Goal: Task Accomplishment & Management: Manage account settings

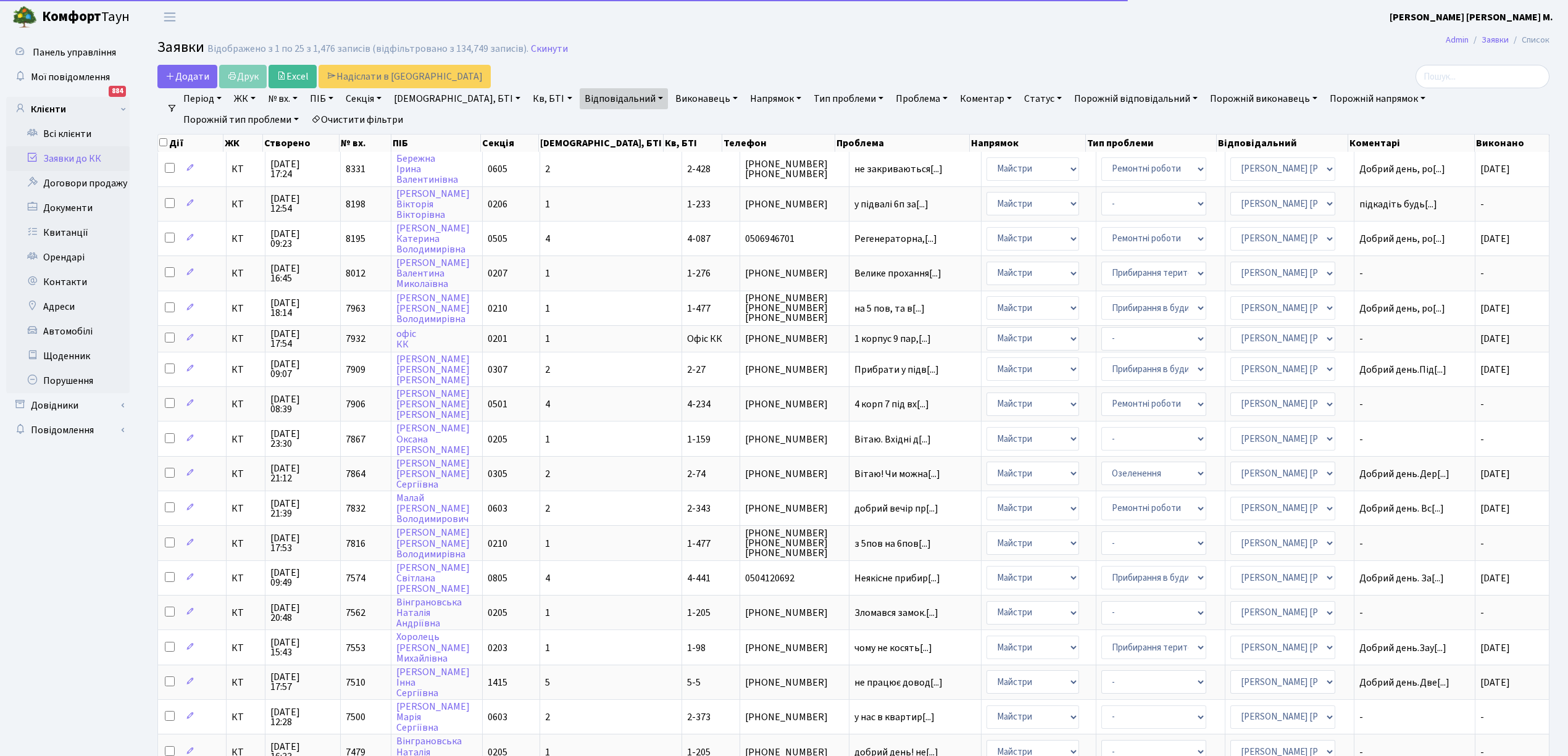
select select "25"
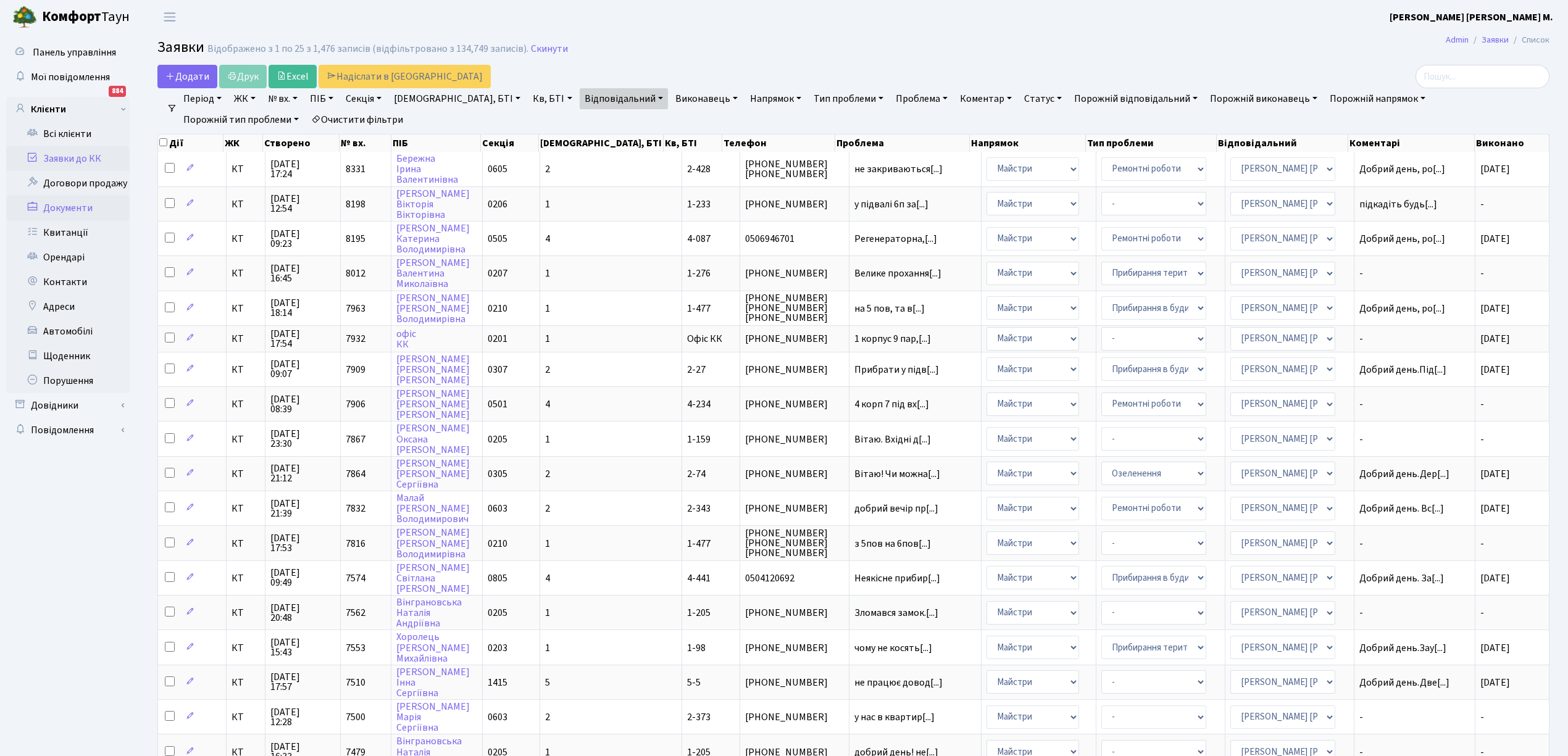
click at [84, 217] on link "Документи" at bounding box center [67, 209] width 123 height 25
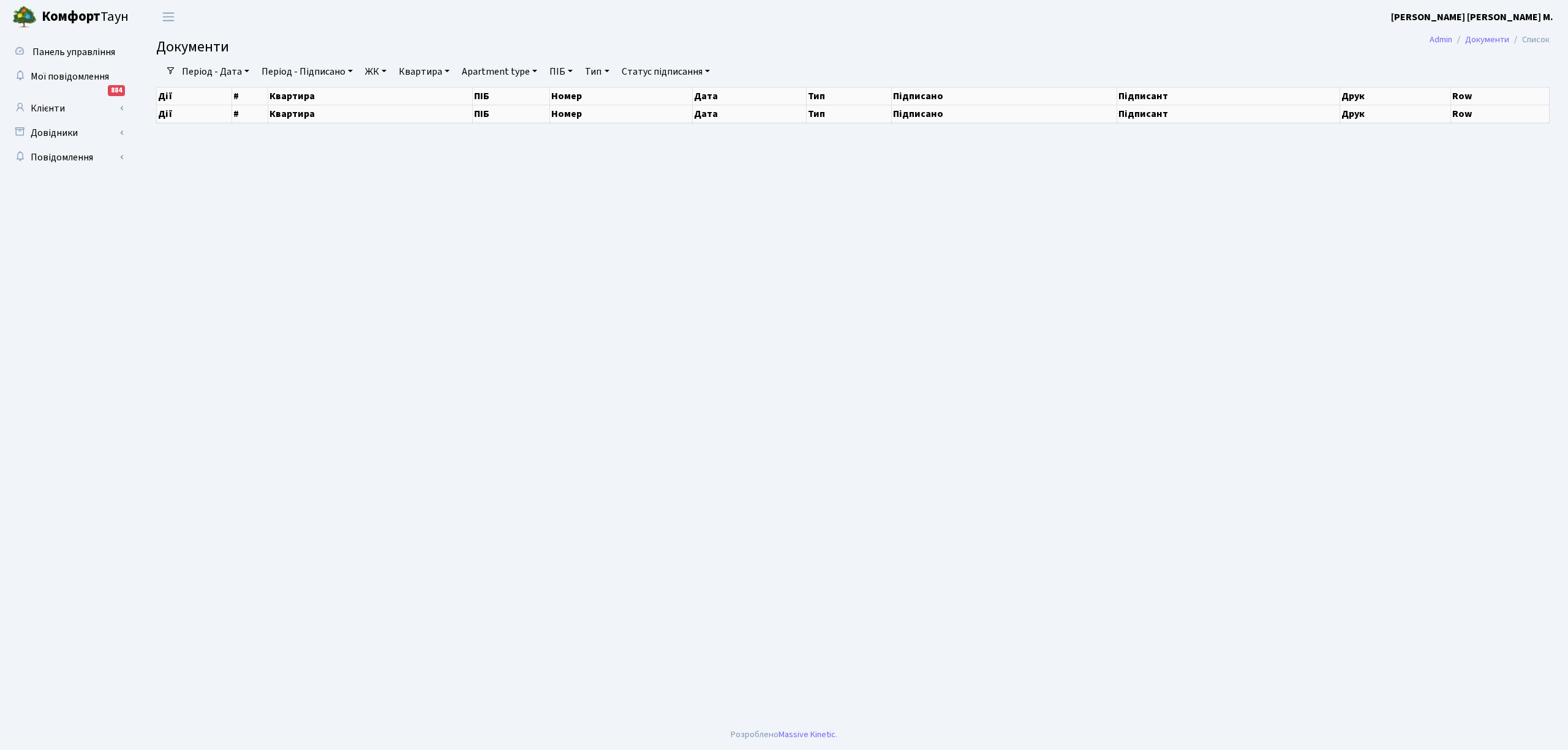
select select "25"
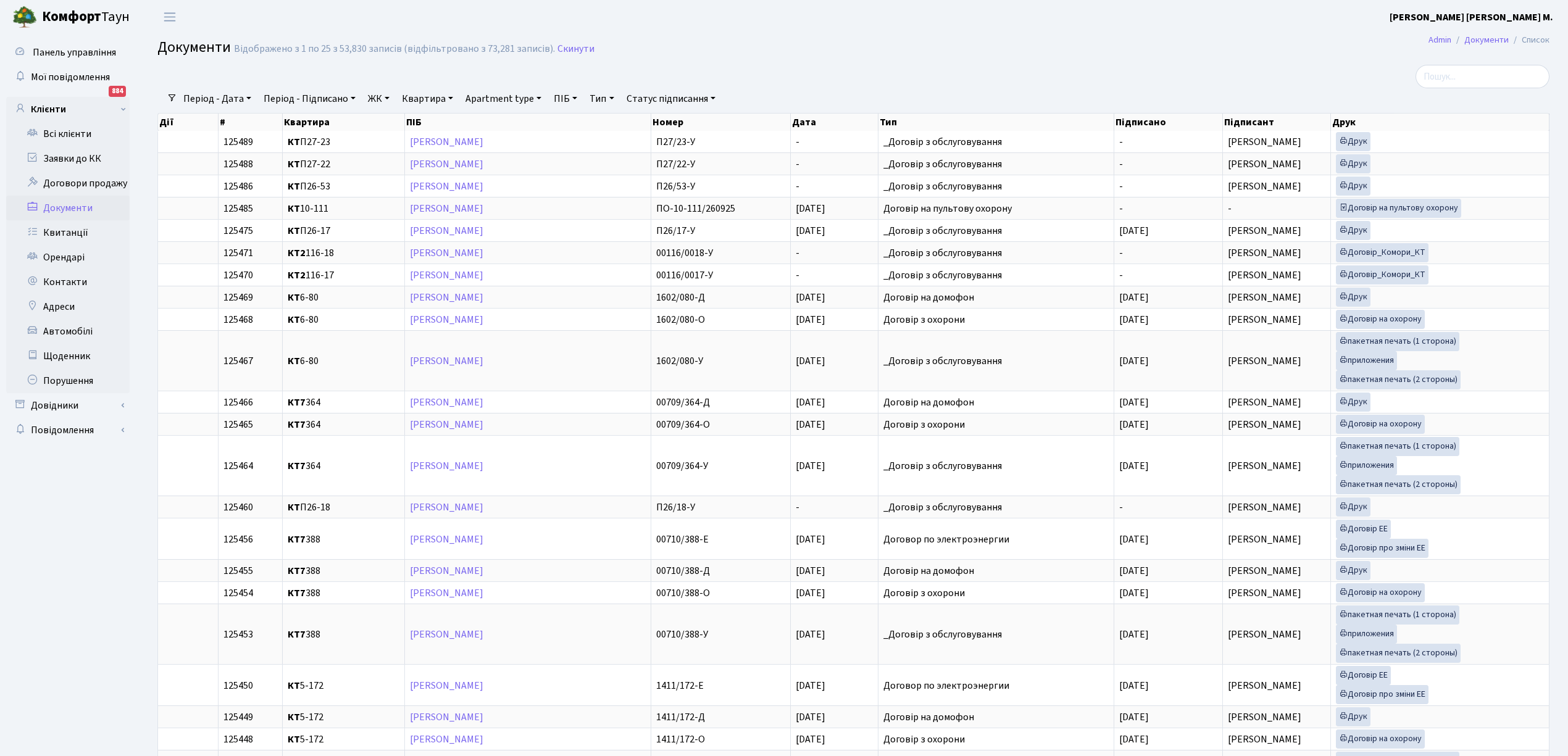
click at [69, 208] on link "Документи" at bounding box center [67, 209] width 123 height 25
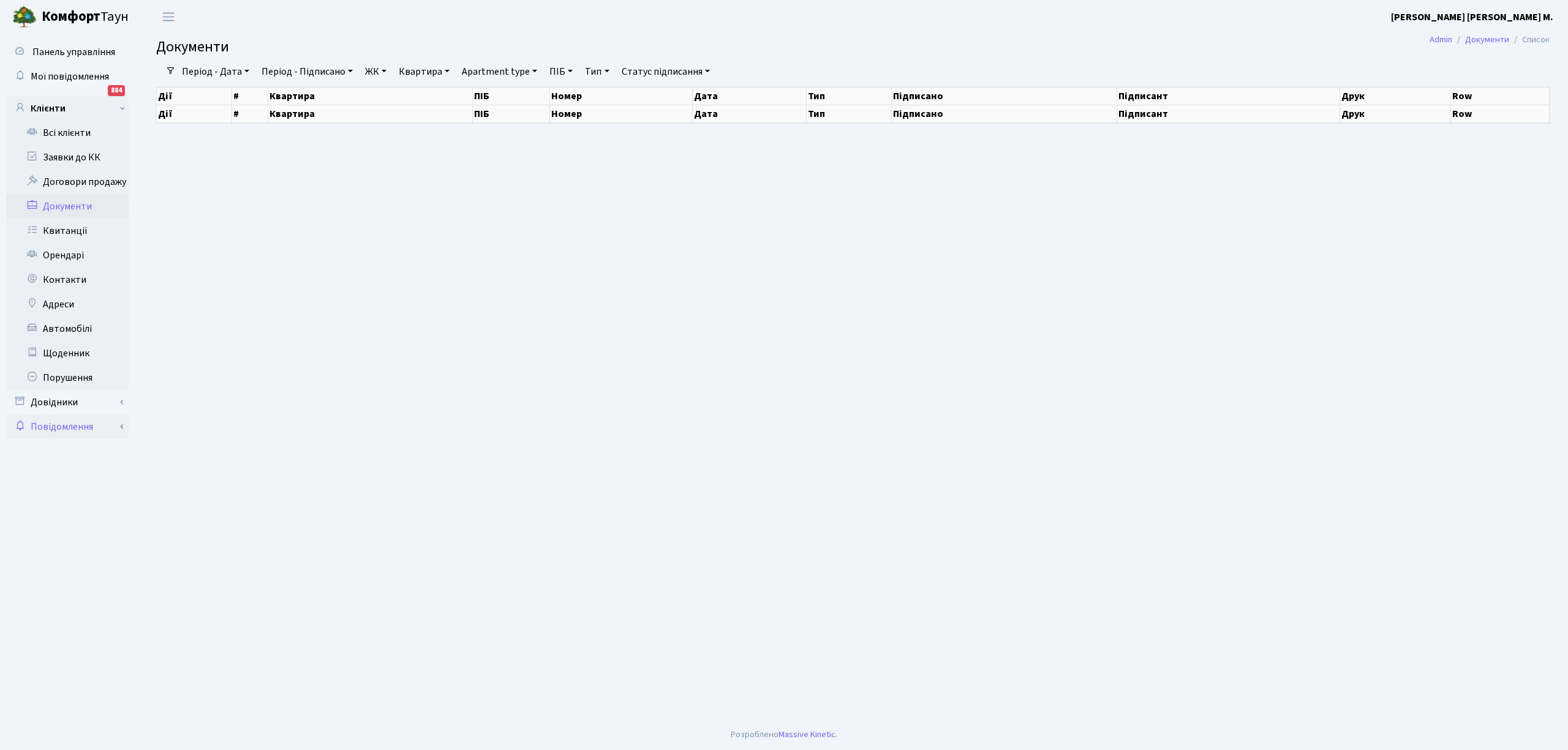
select select "25"
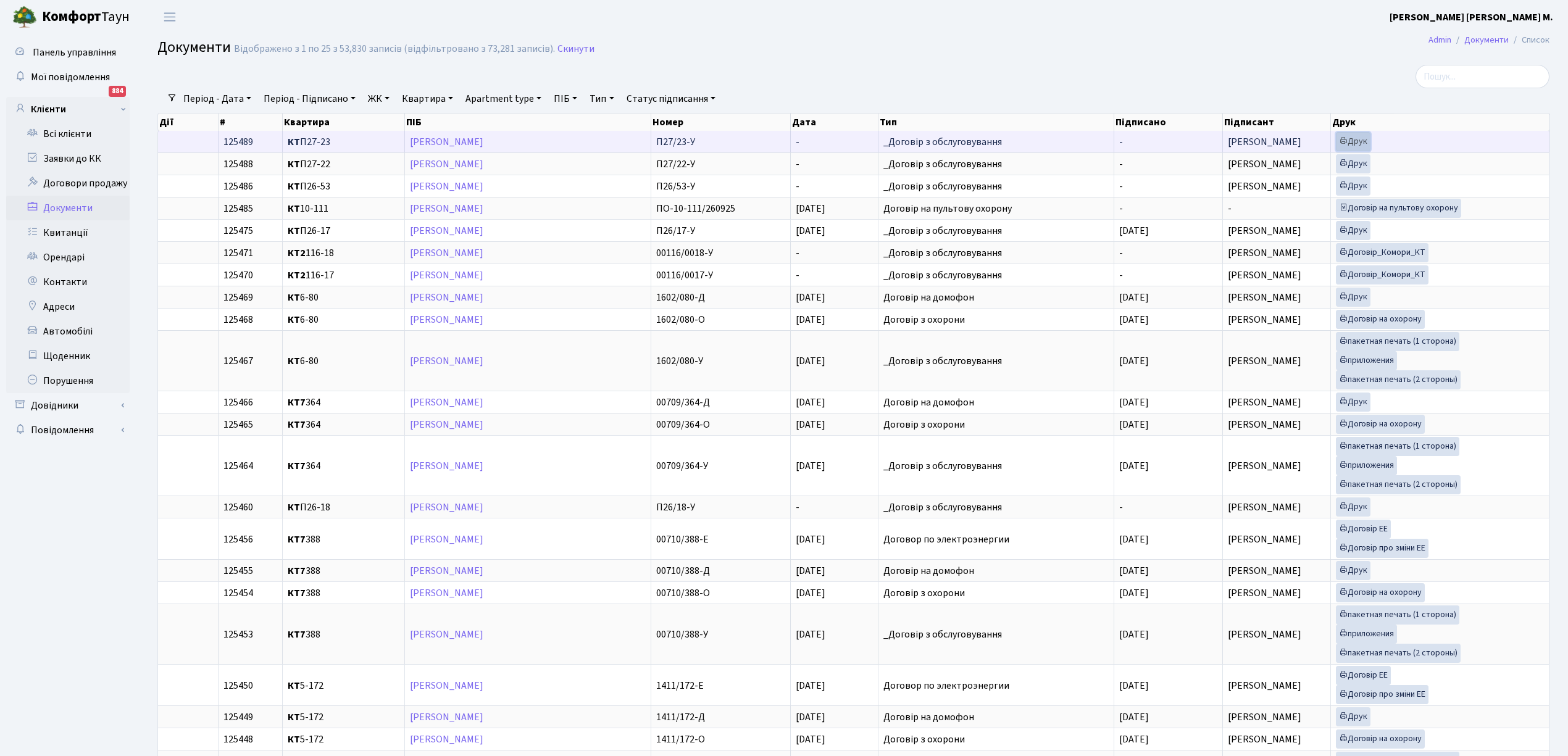
click at [1356, 139] on link "Друк" at bounding box center [1353, 142] width 34 height 19
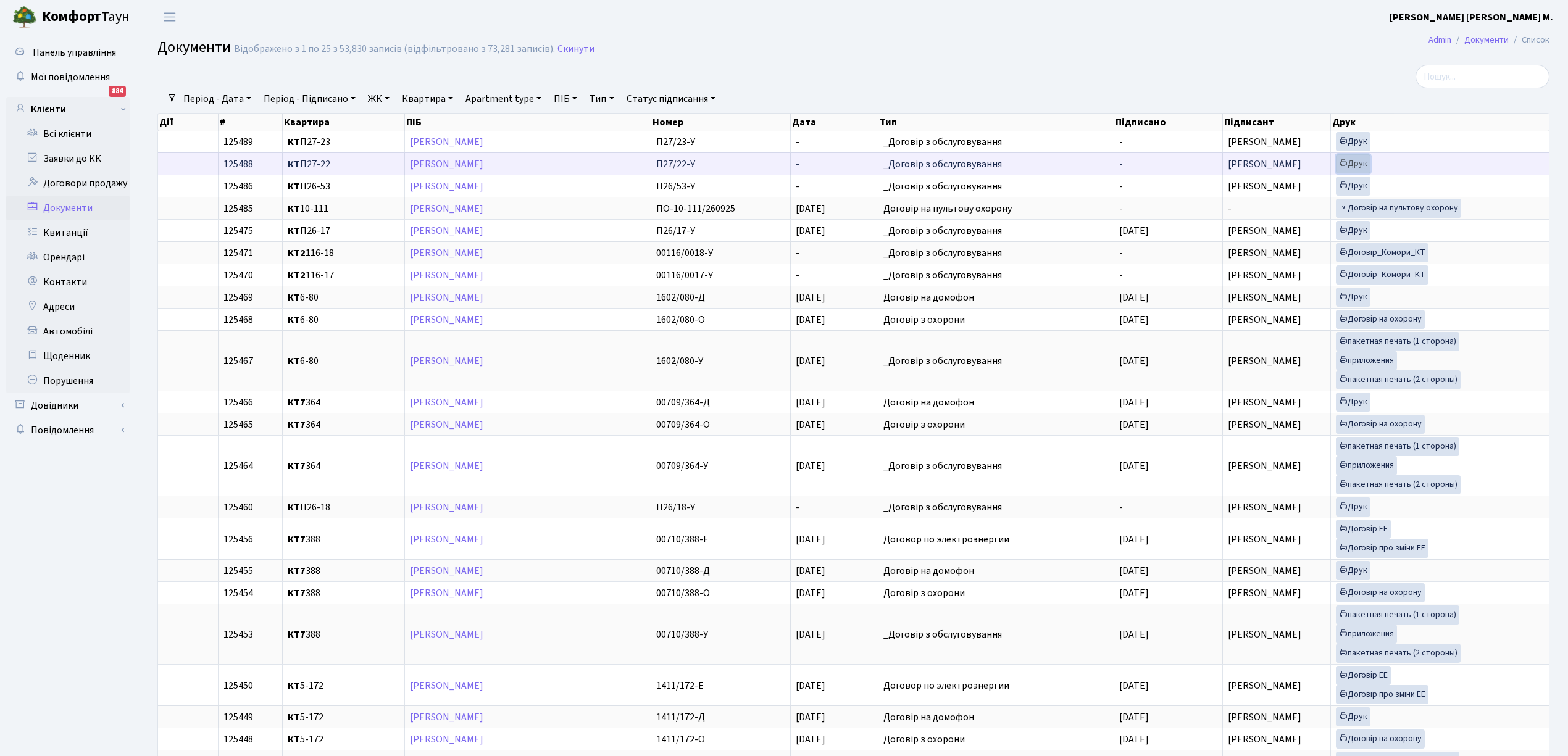
click at [1354, 165] on link "Друк" at bounding box center [1353, 164] width 34 height 19
click at [1353, 300] on link "Друк" at bounding box center [1353, 298] width 34 height 19
click at [60, 231] on link "Квитанції" at bounding box center [67, 233] width 123 height 25
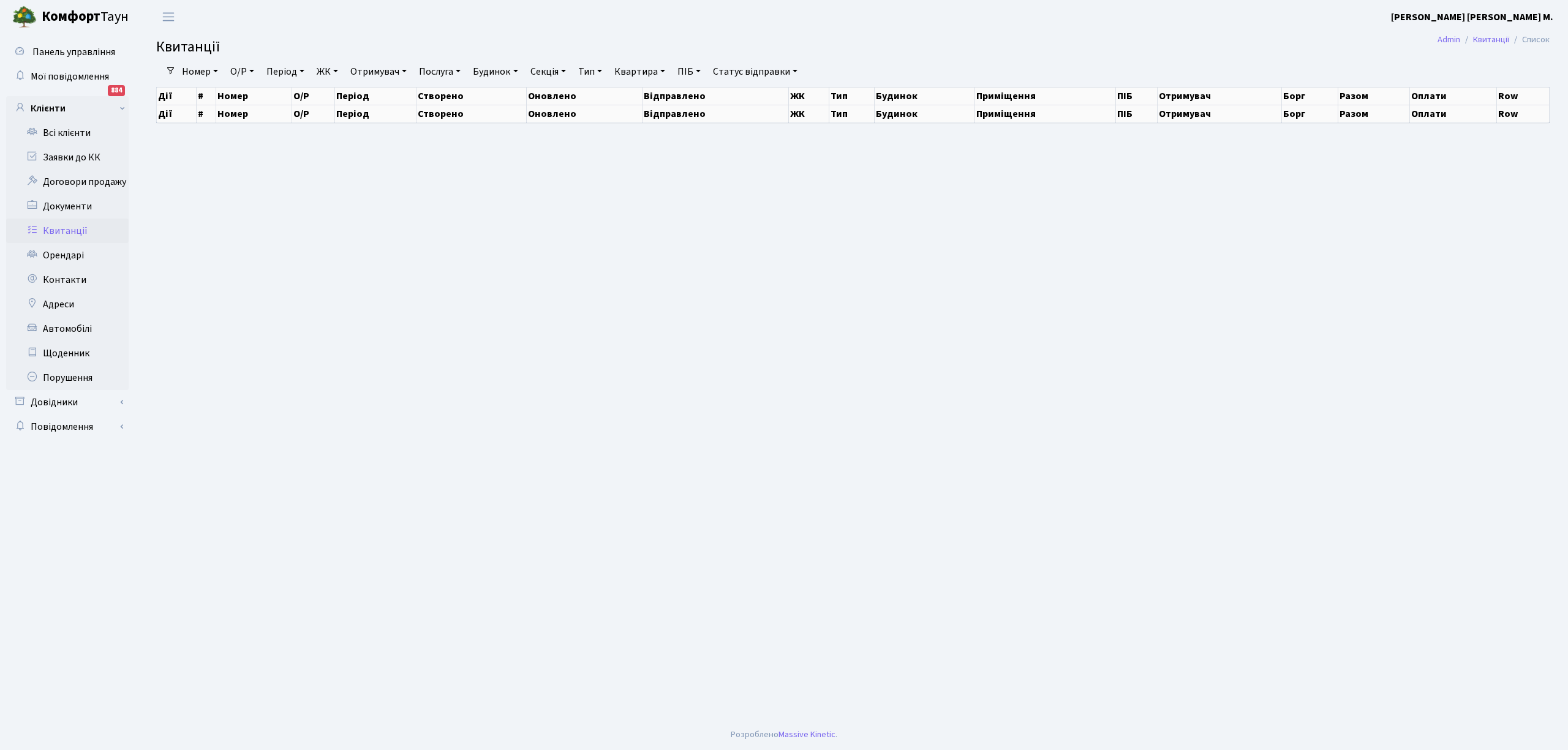
select select "25"
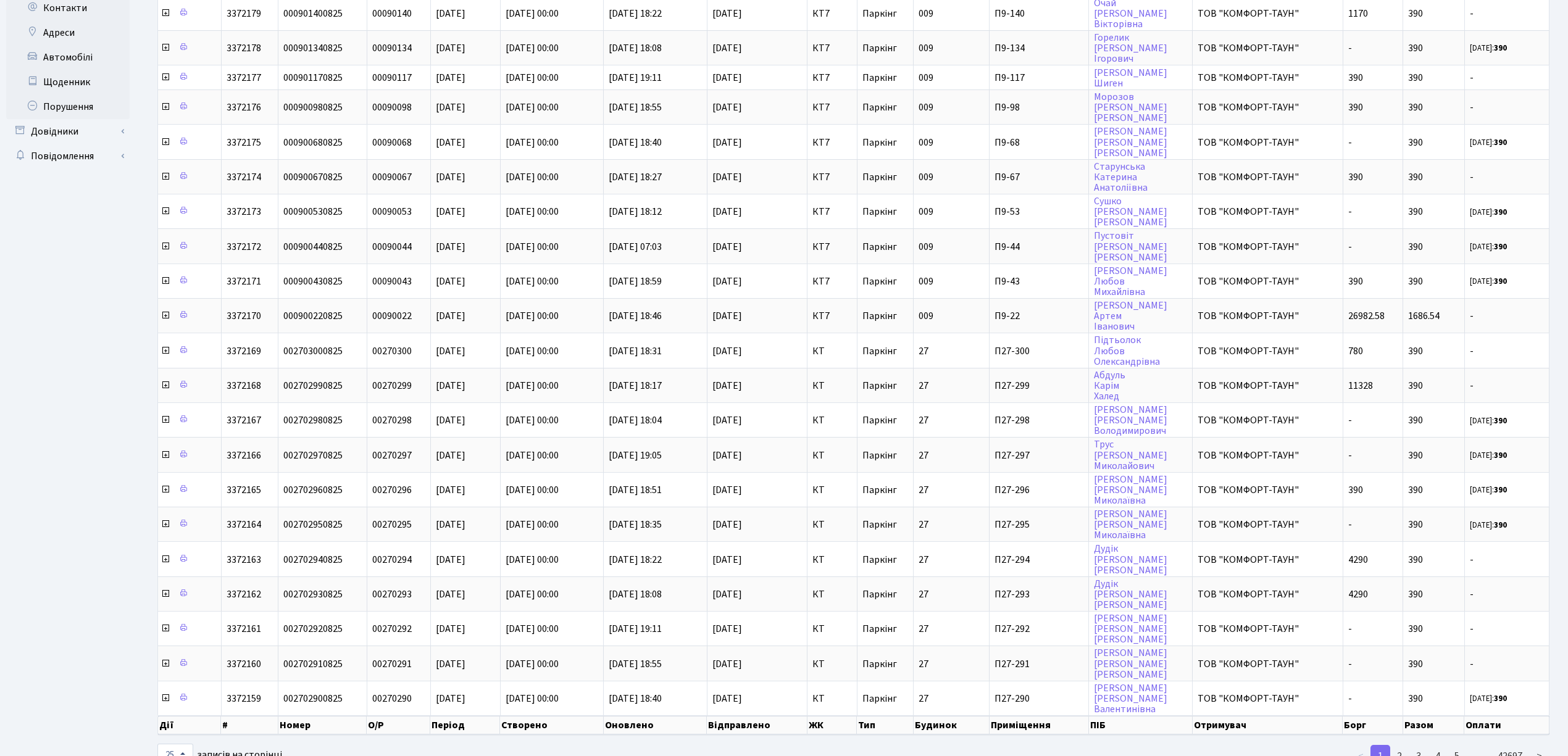
scroll to position [279, 0]
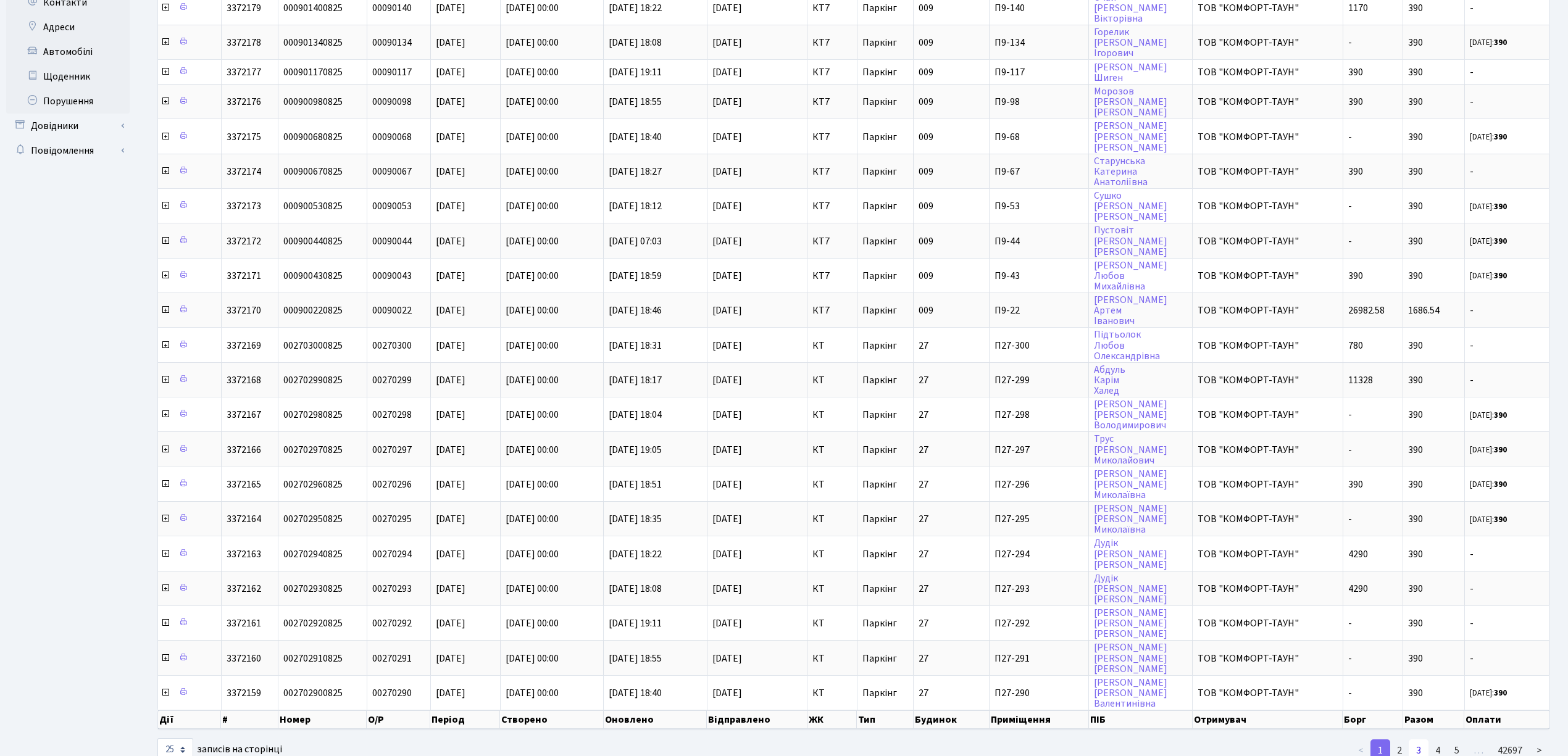
click at [1418, 740] on link "3" at bounding box center [1418, 750] width 20 height 22
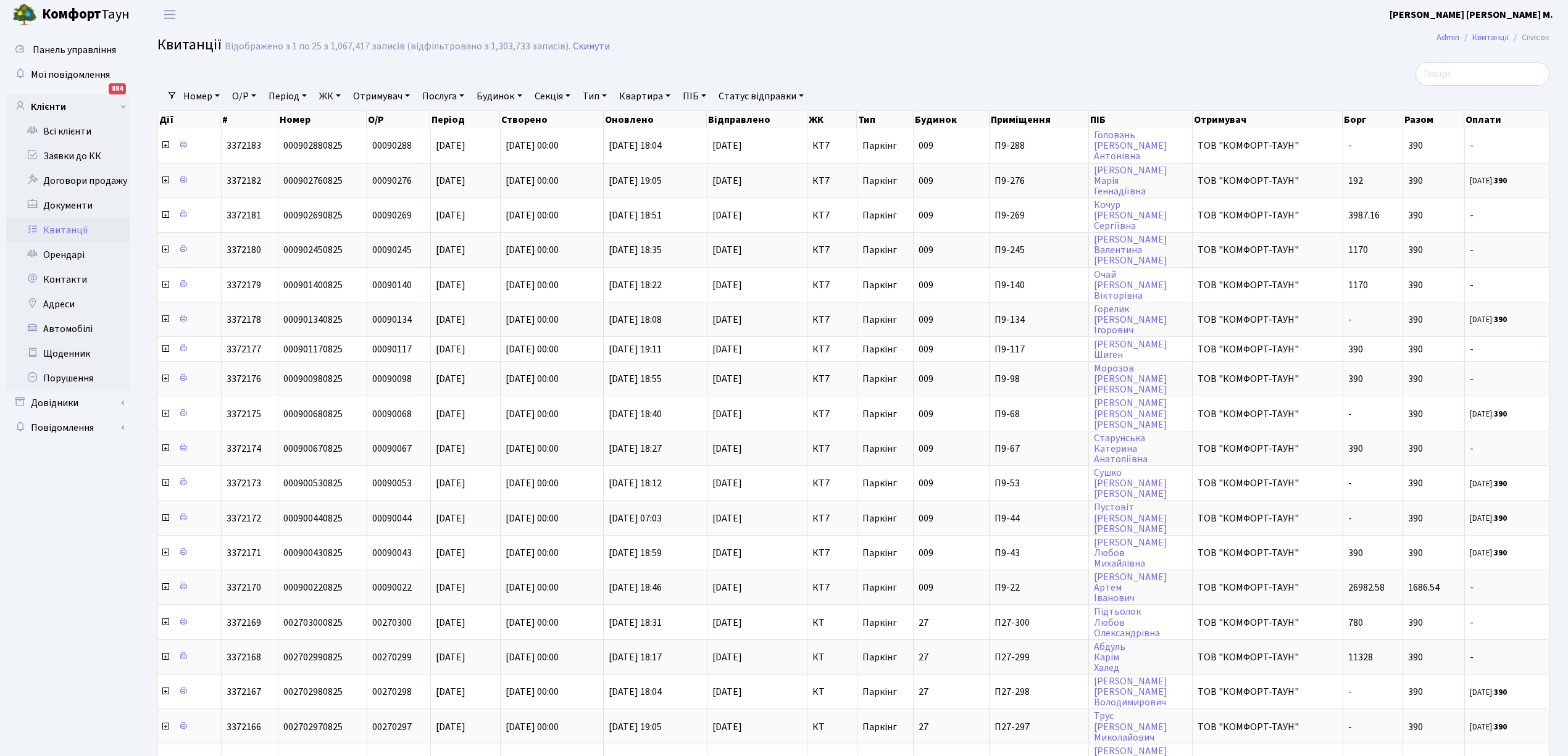
scroll to position [0, 0]
click at [89, 157] on link "Заявки до КК" at bounding box center [67, 159] width 123 height 25
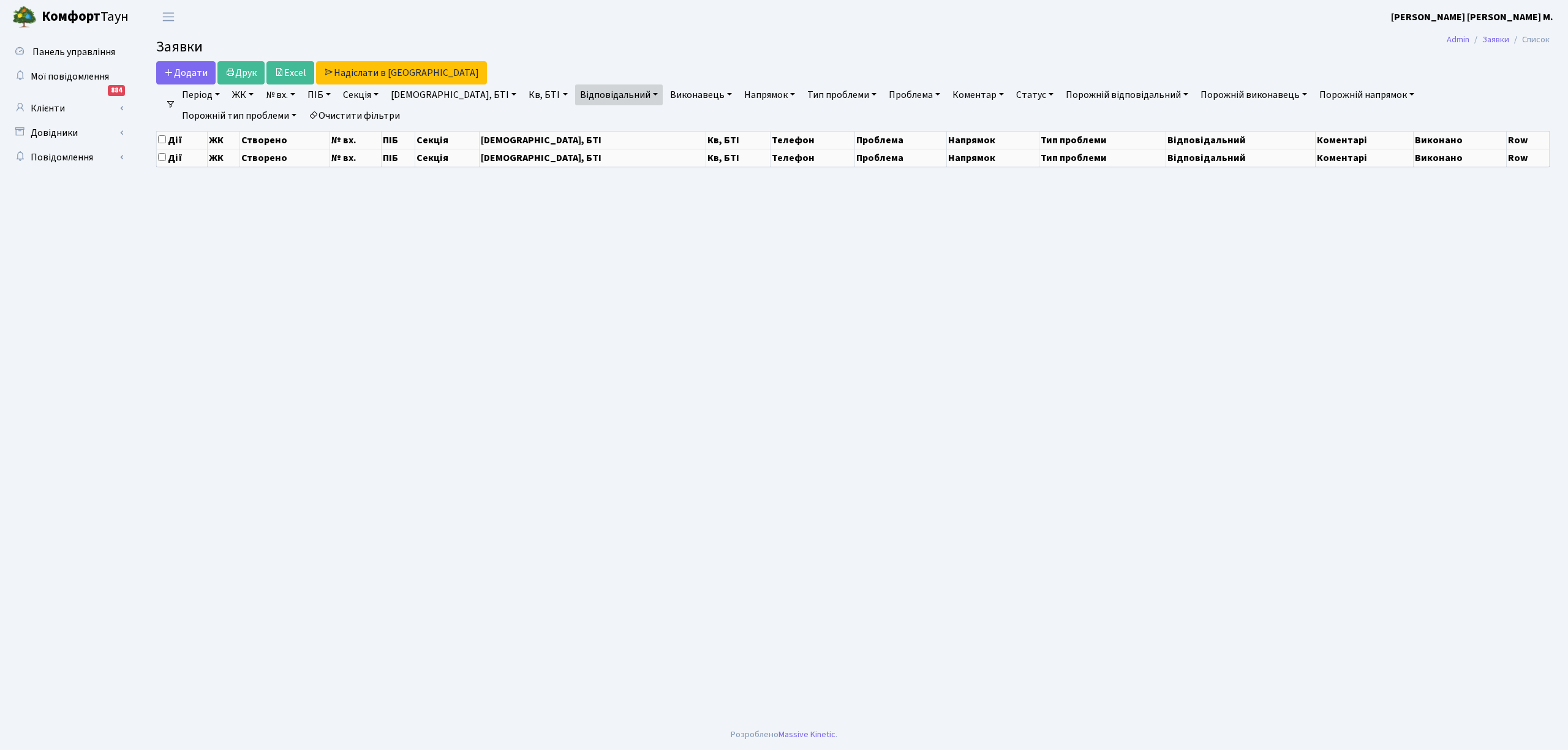
select select "25"
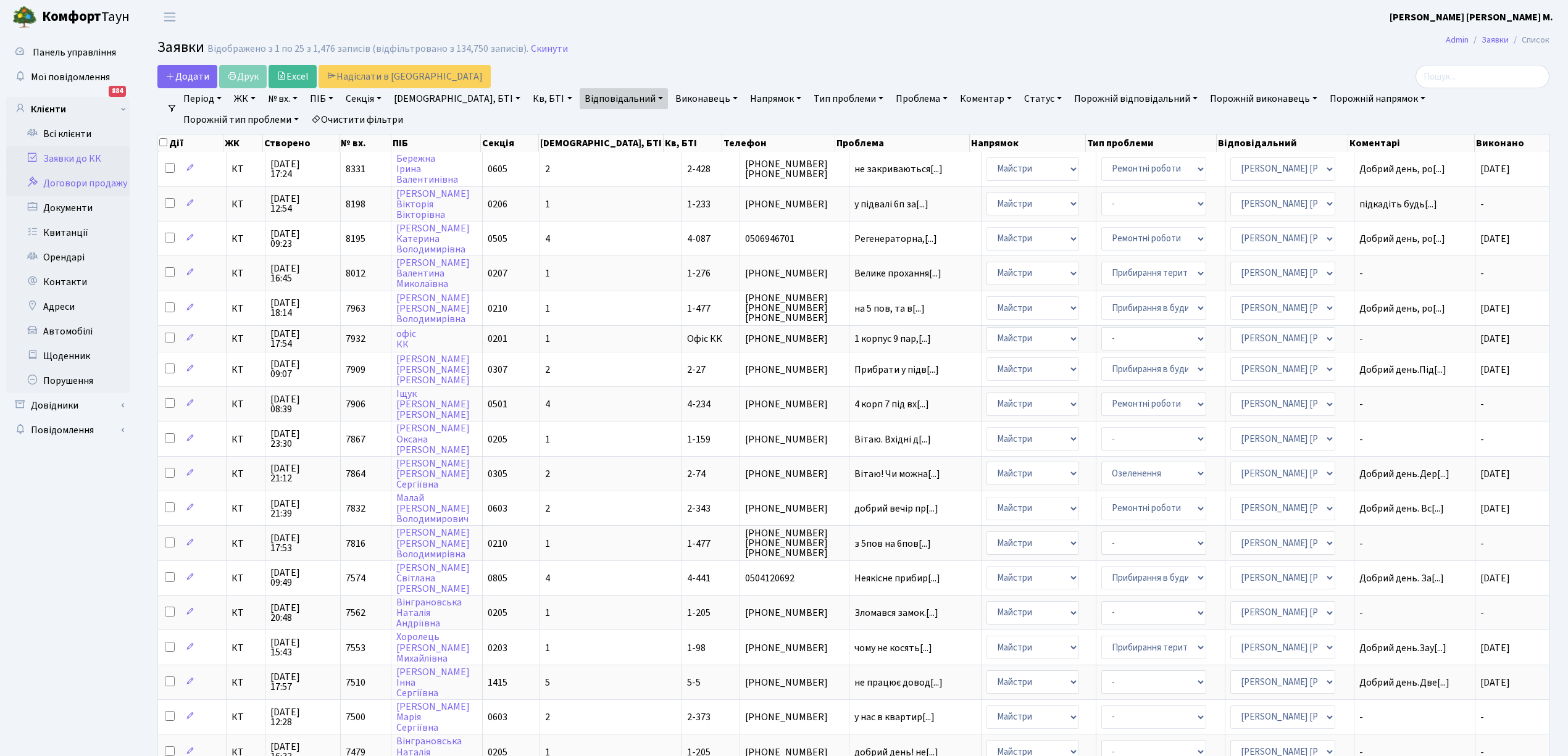
click at [79, 181] on link "Договори продажу" at bounding box center [67, 184] width 123 height 25
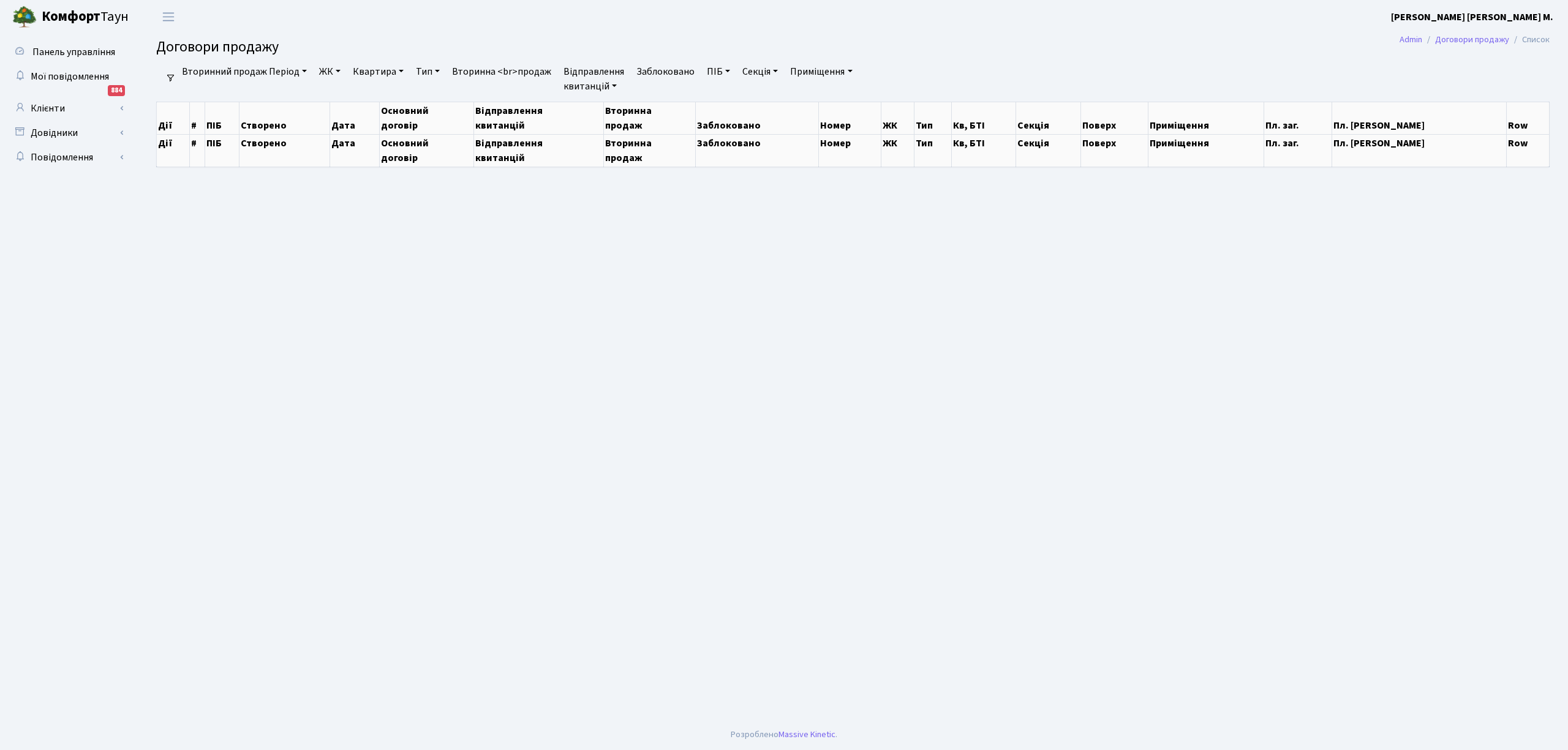
select select "25"
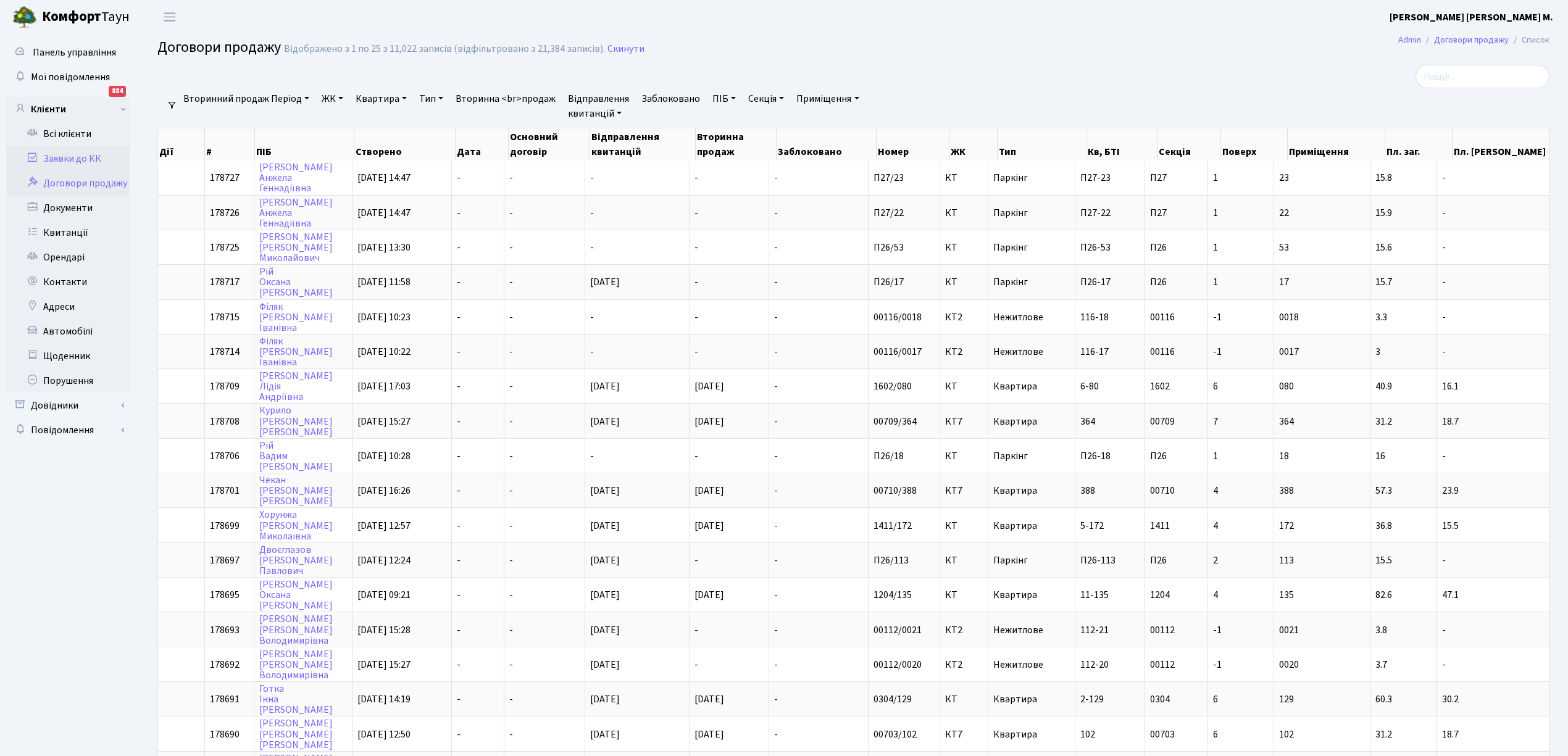
click at [65, 159] on link "Заявки до КК" at bounding box center [67, 159] width 123 height 25
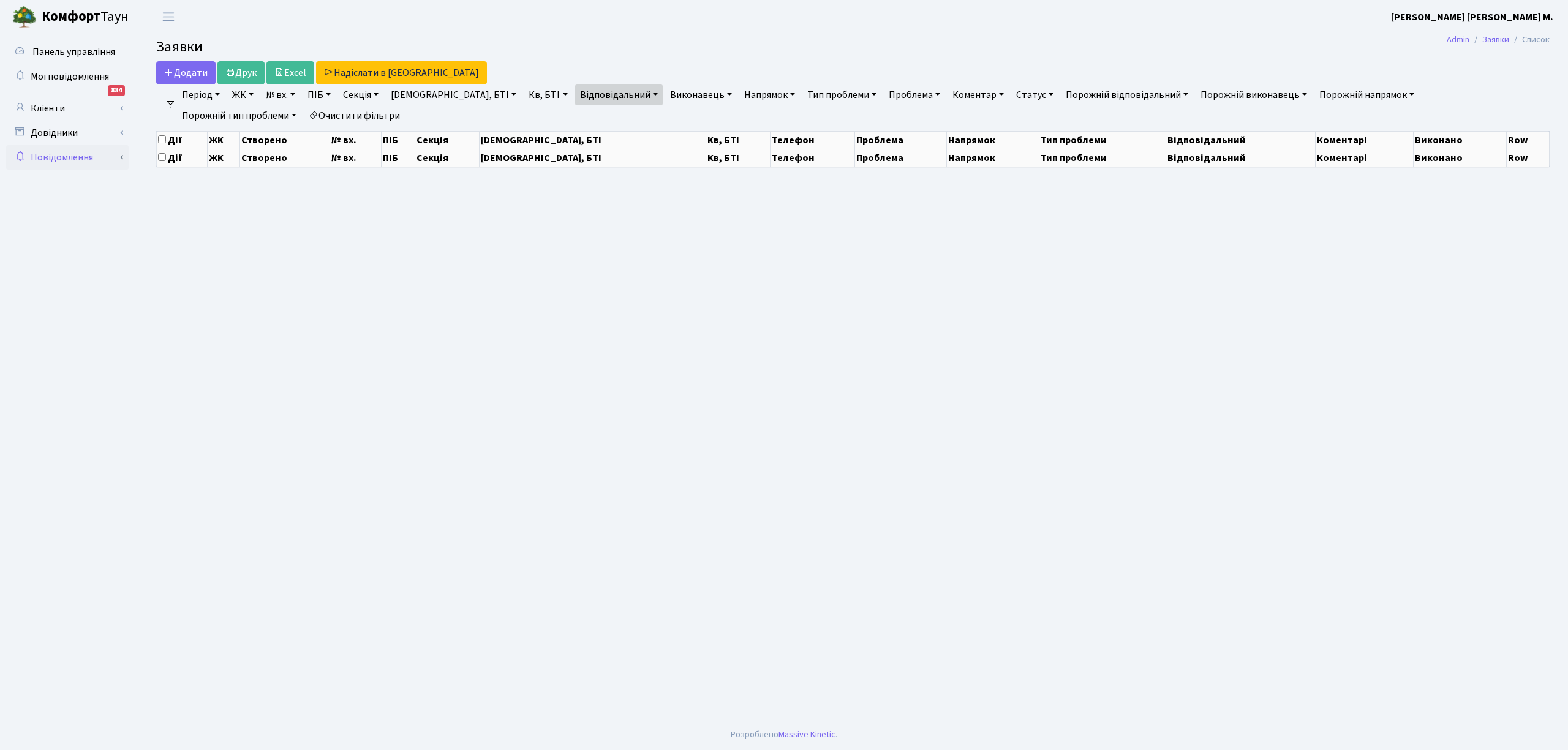
select select "25"
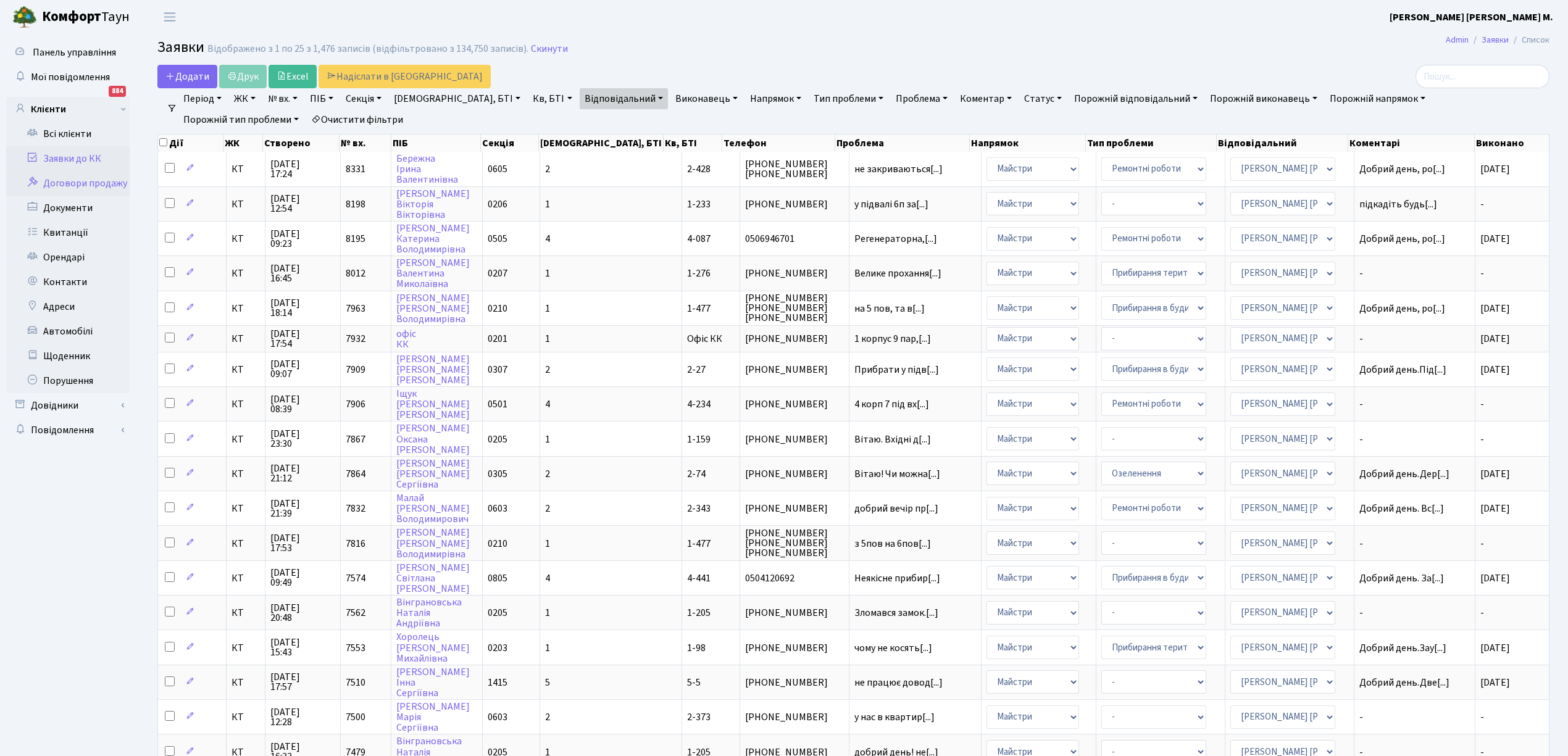
click at [77, 180] on link "Договори продажу" at bounding box center [67, 184] width 123 height 25
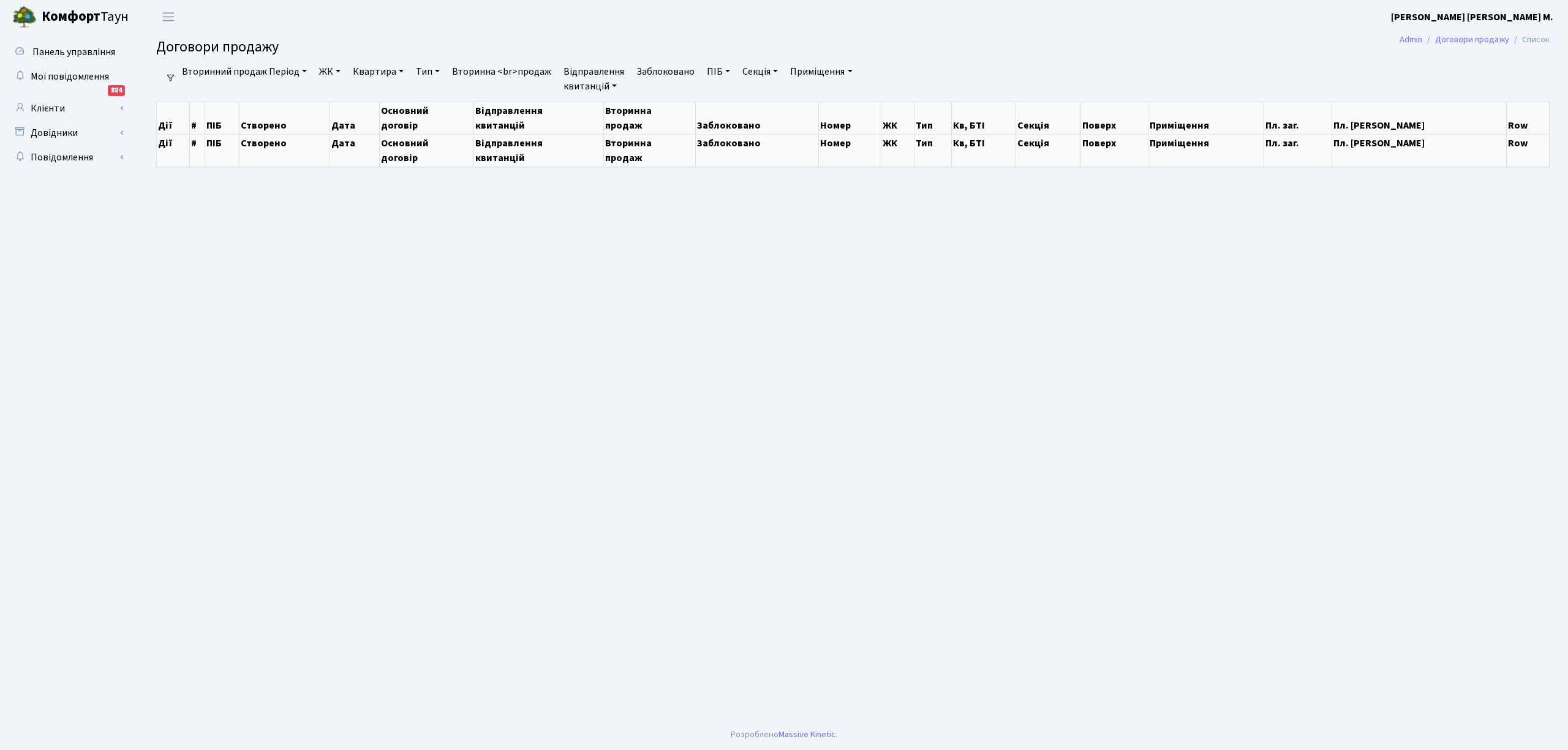
select select "25"
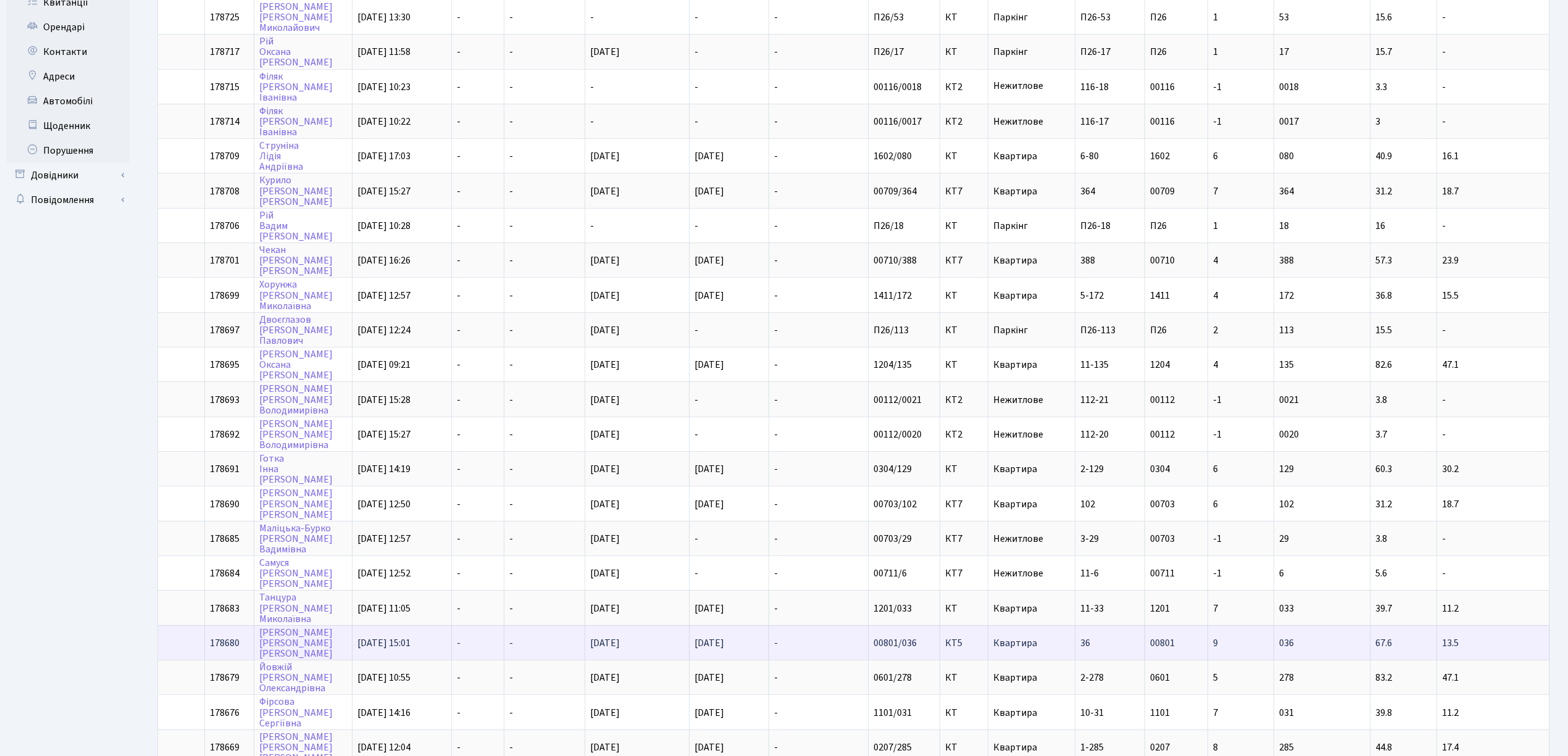
scroll to position [331, 0]
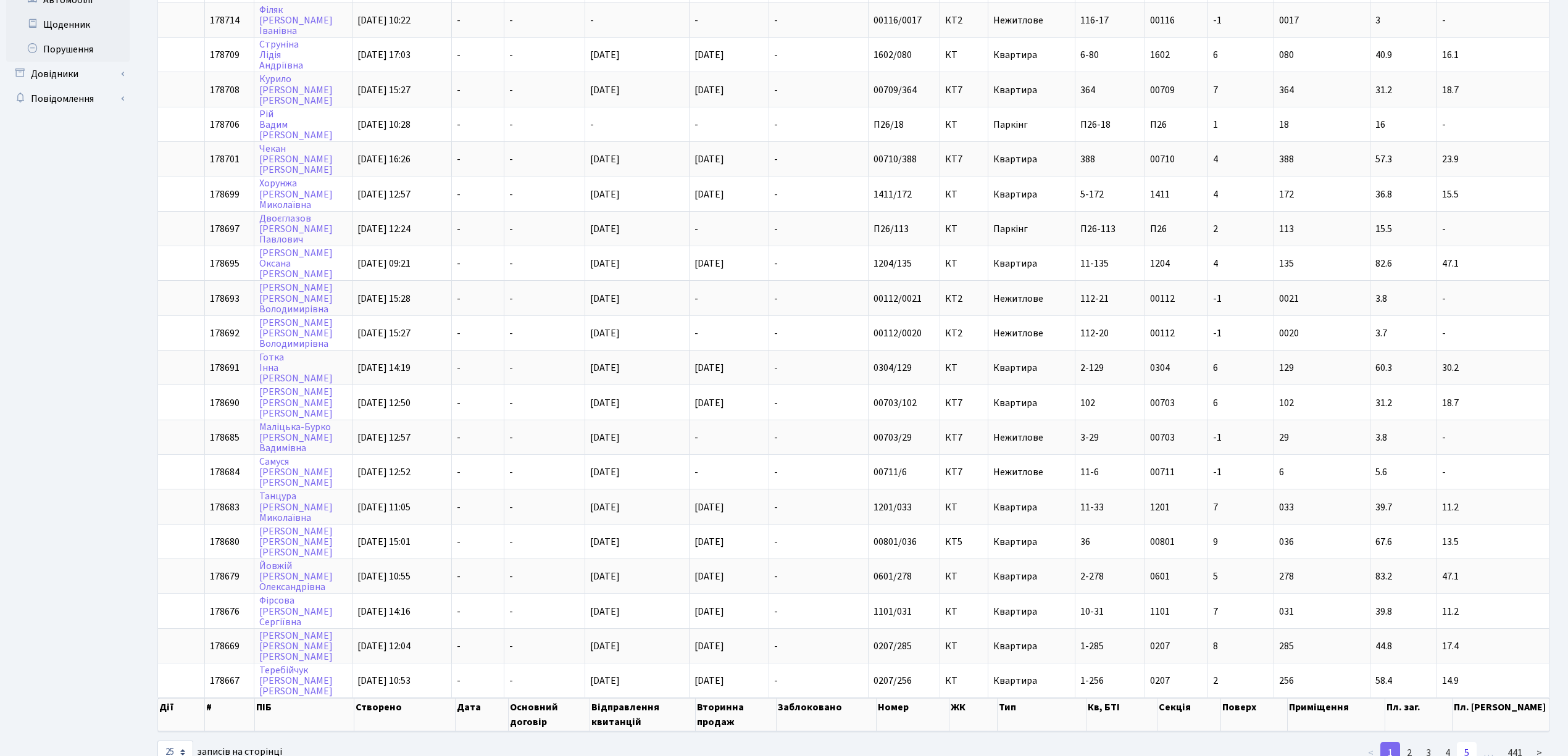
click at [1467, 743] on link "5" at bounding box center [1467, 753] width 20 height 22
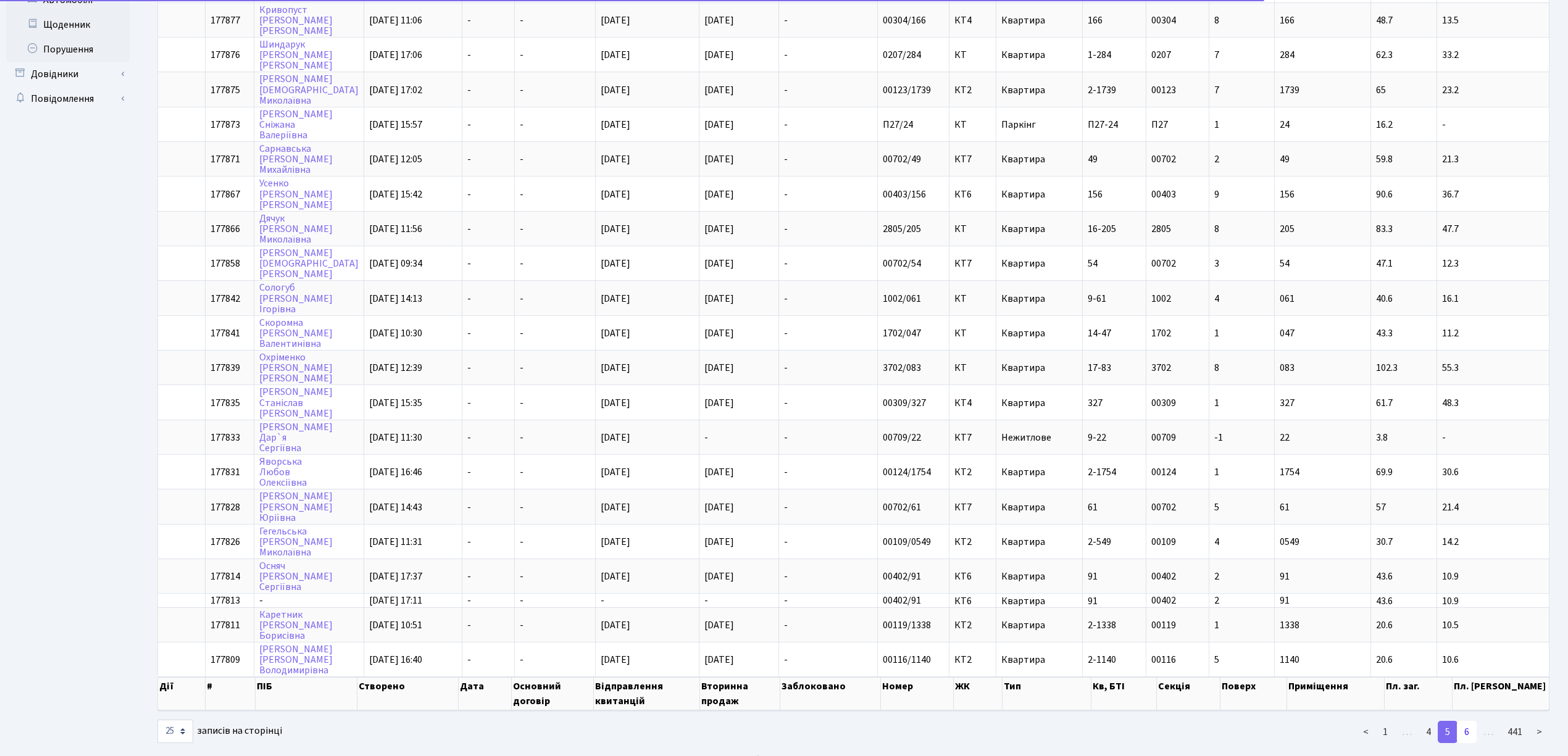
scroll to position [312, 0]
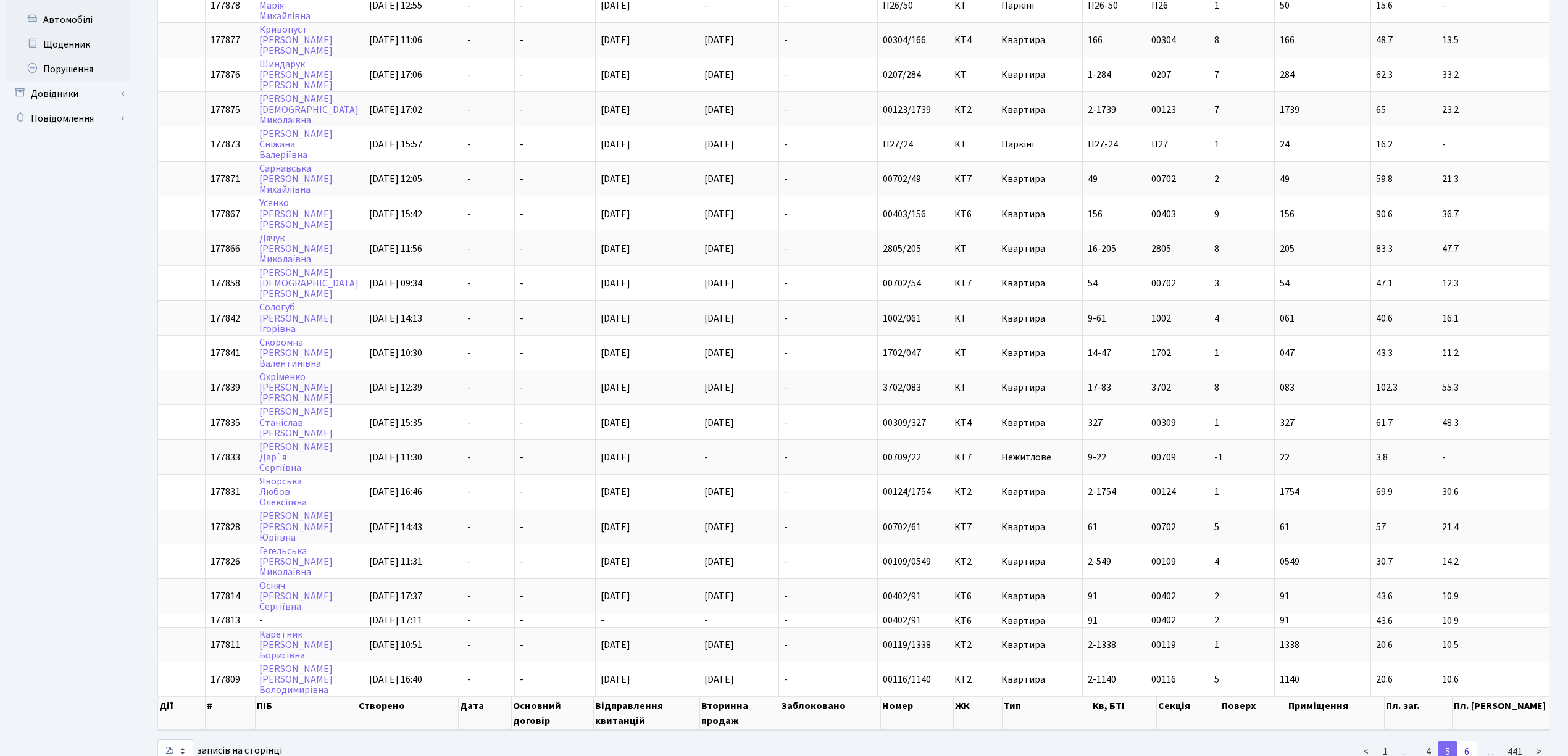
click at [1468, 741] on link "6" at bounding box center [1467, 751] width 20 height 22
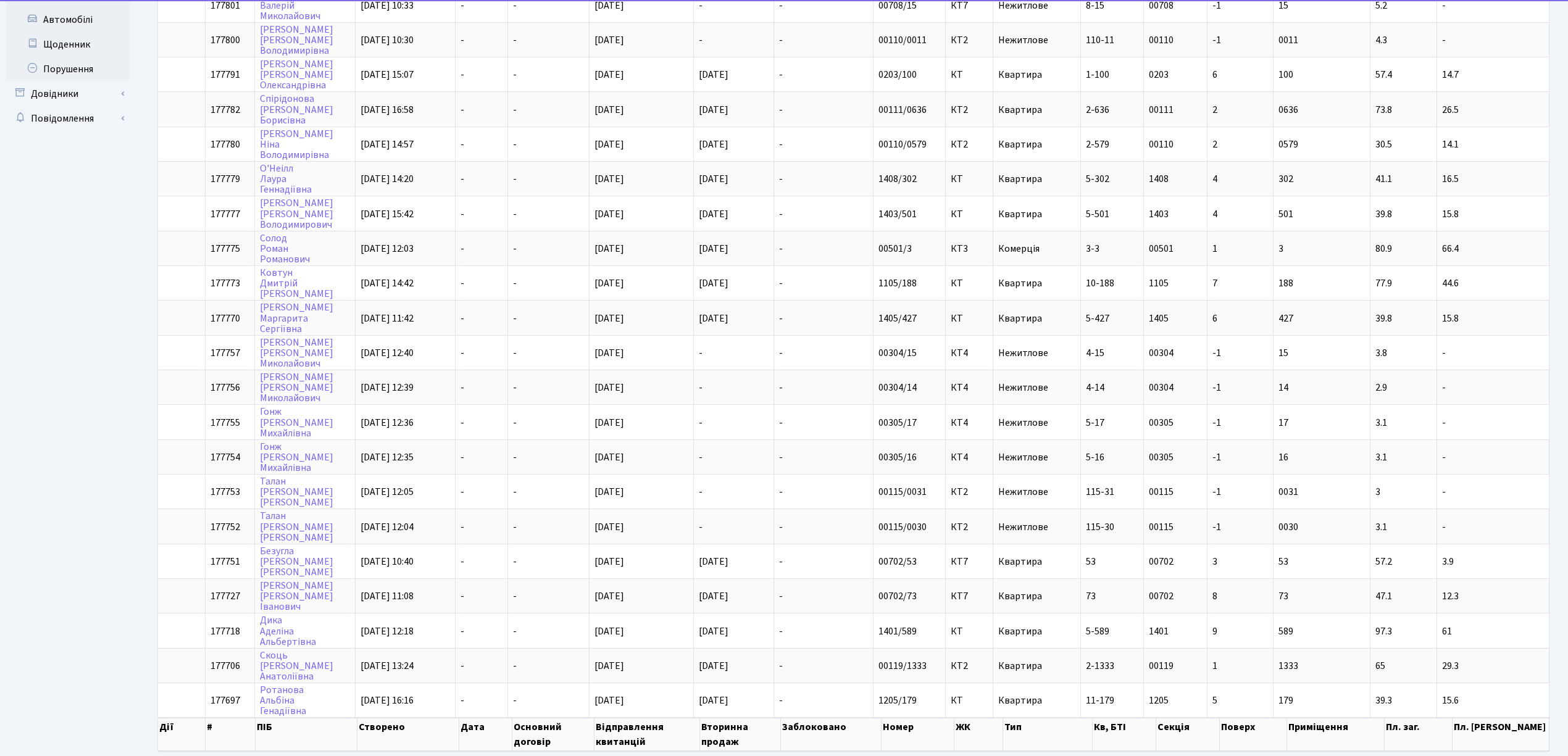
click at [1468, 718] on th "Пл. [PERSON_NAME]" at bounding box center [1500, 734] width 97 height 33
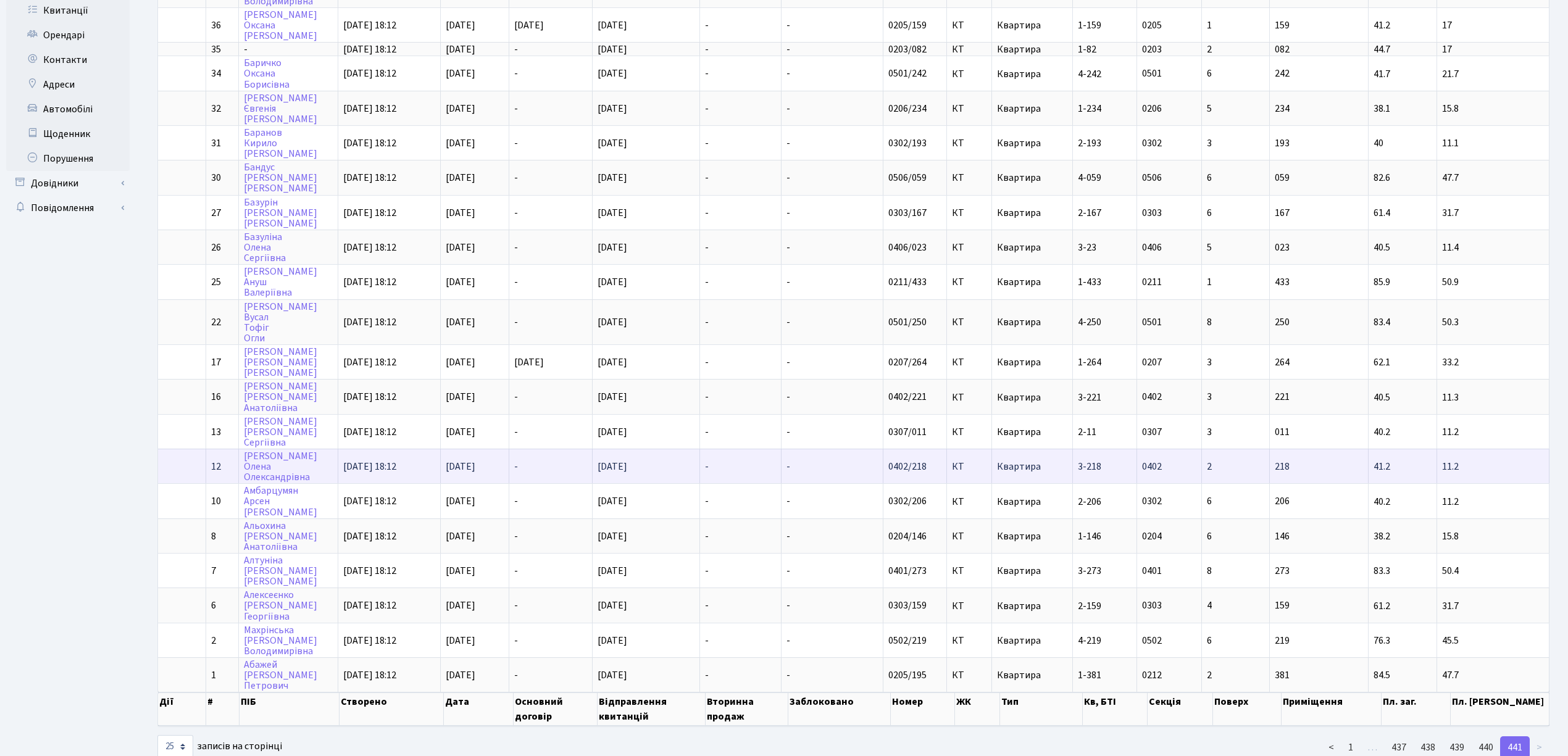
scroll to position [0, 0]
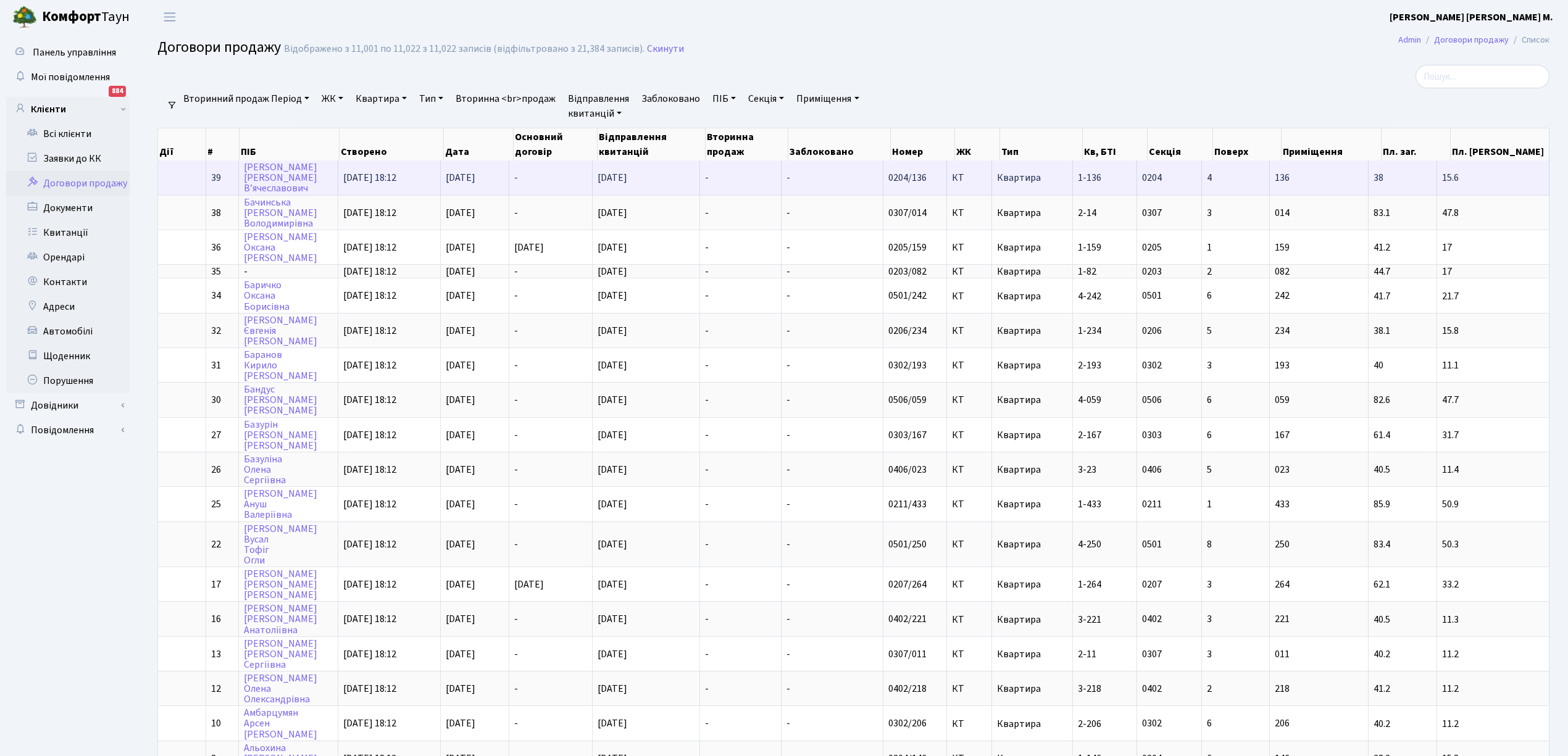
click at [740, 186] on td "-" at bounding box center [740, 177] width 81 height 33
click at [737, 184] on td "-" at bounding box center [740, 177] width 81 height 33
click at [267, 178] on link "[PERSON_NAME]" at bounding box center [280, 178] width 74 height 34
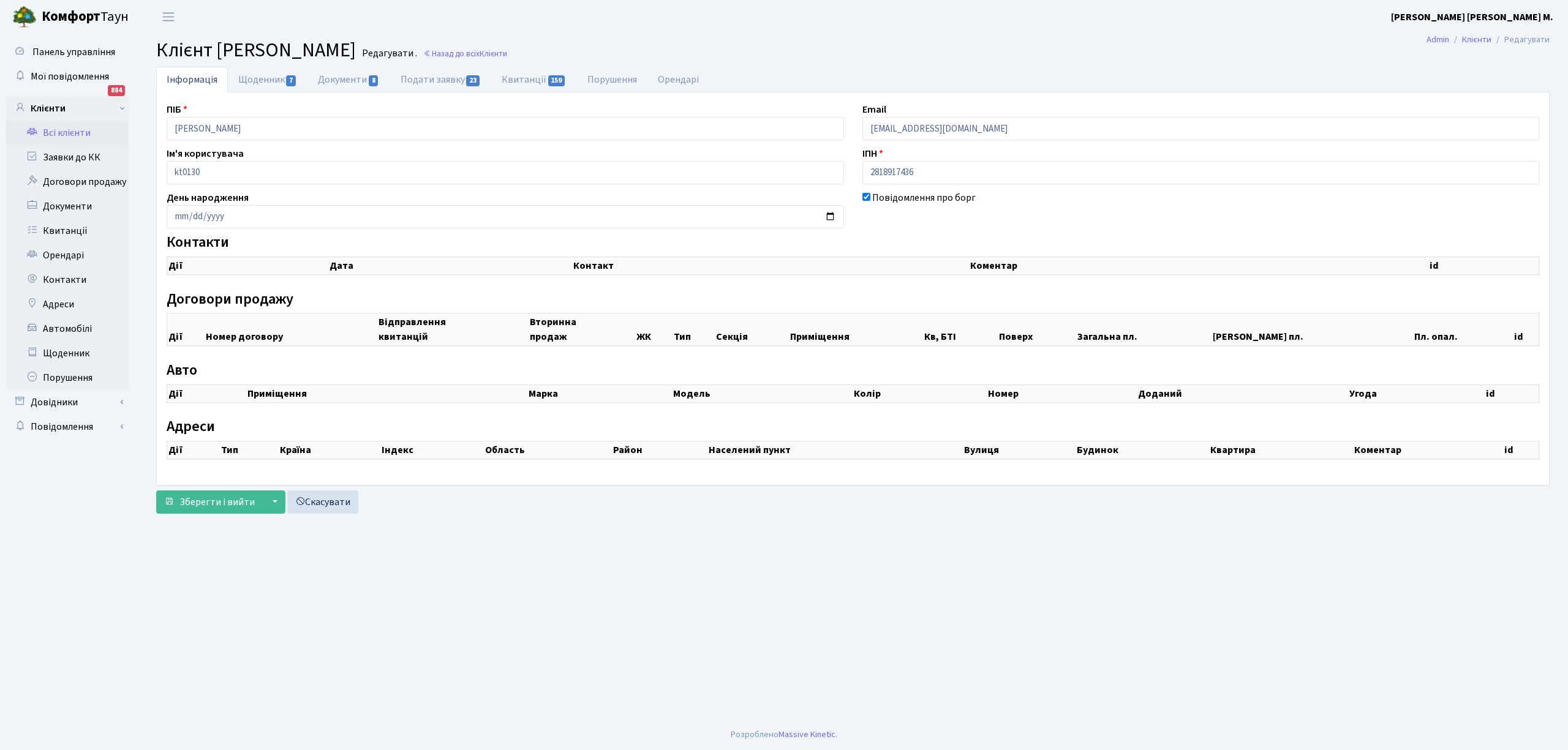
checkbox input "true"
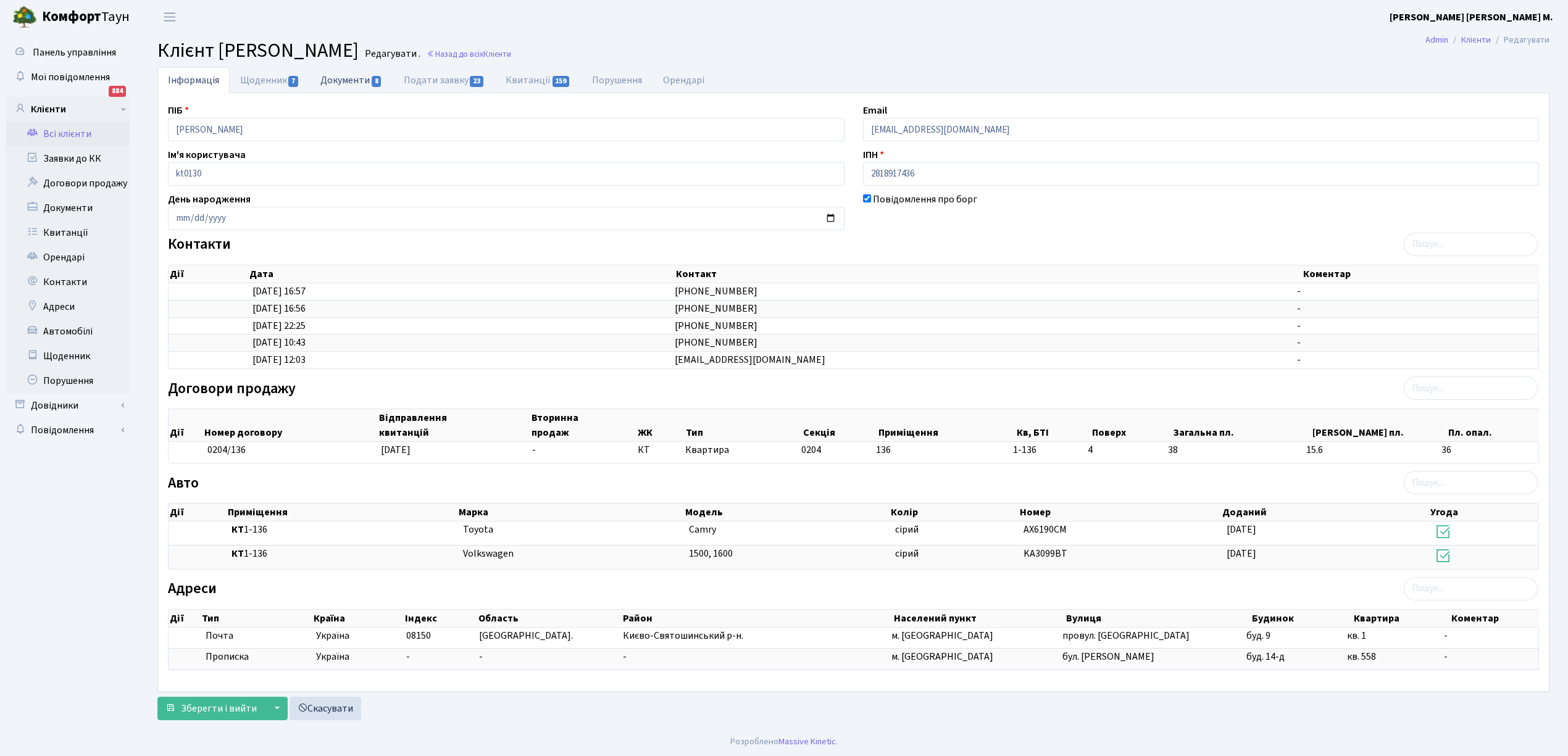
click at [352, 78] on link "Документи 8" at bounding box center [351, 79] width 82 height 25
select select "25"
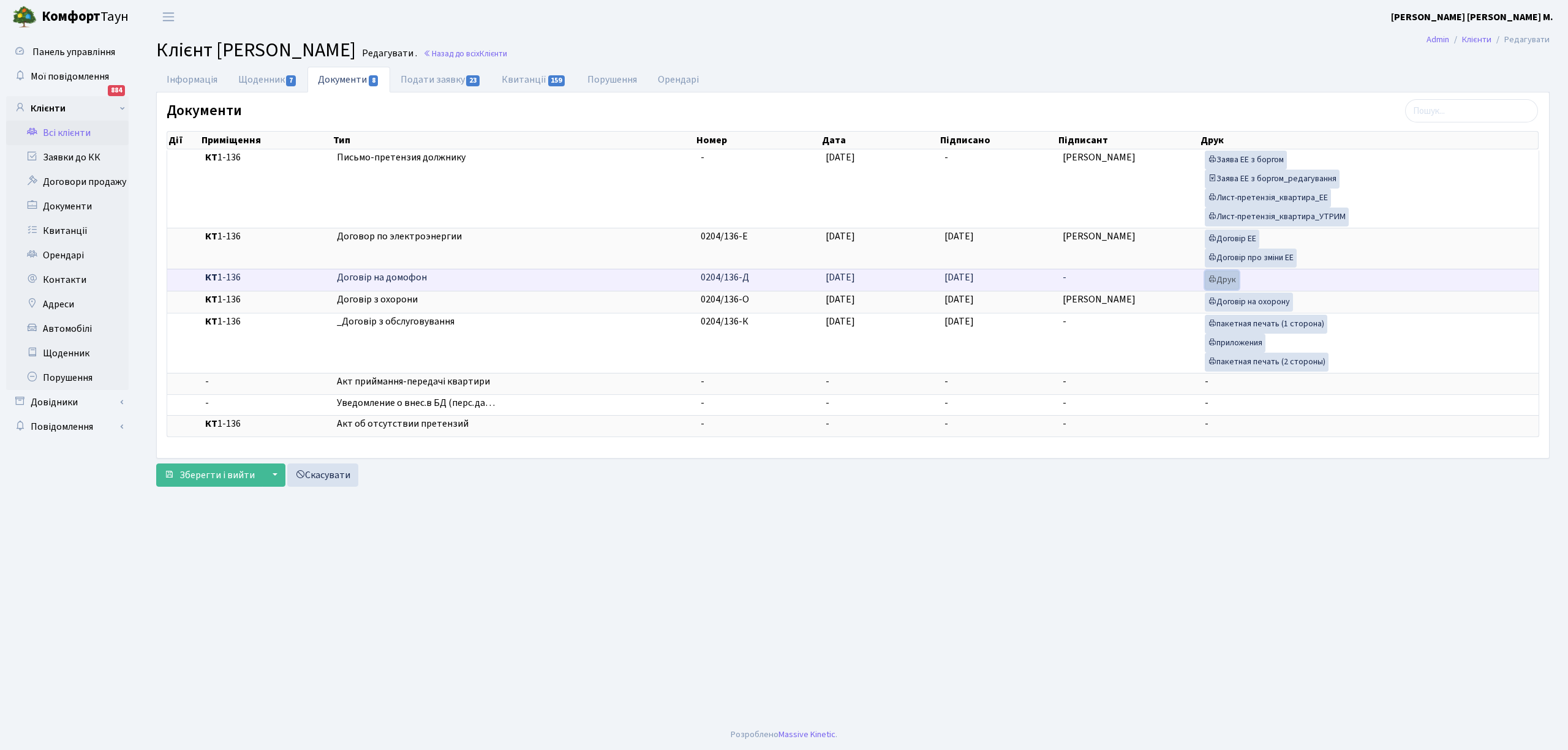
click at [1226, 287] on link "Друк" at bounding box center [1222, 280] width 34 height 19
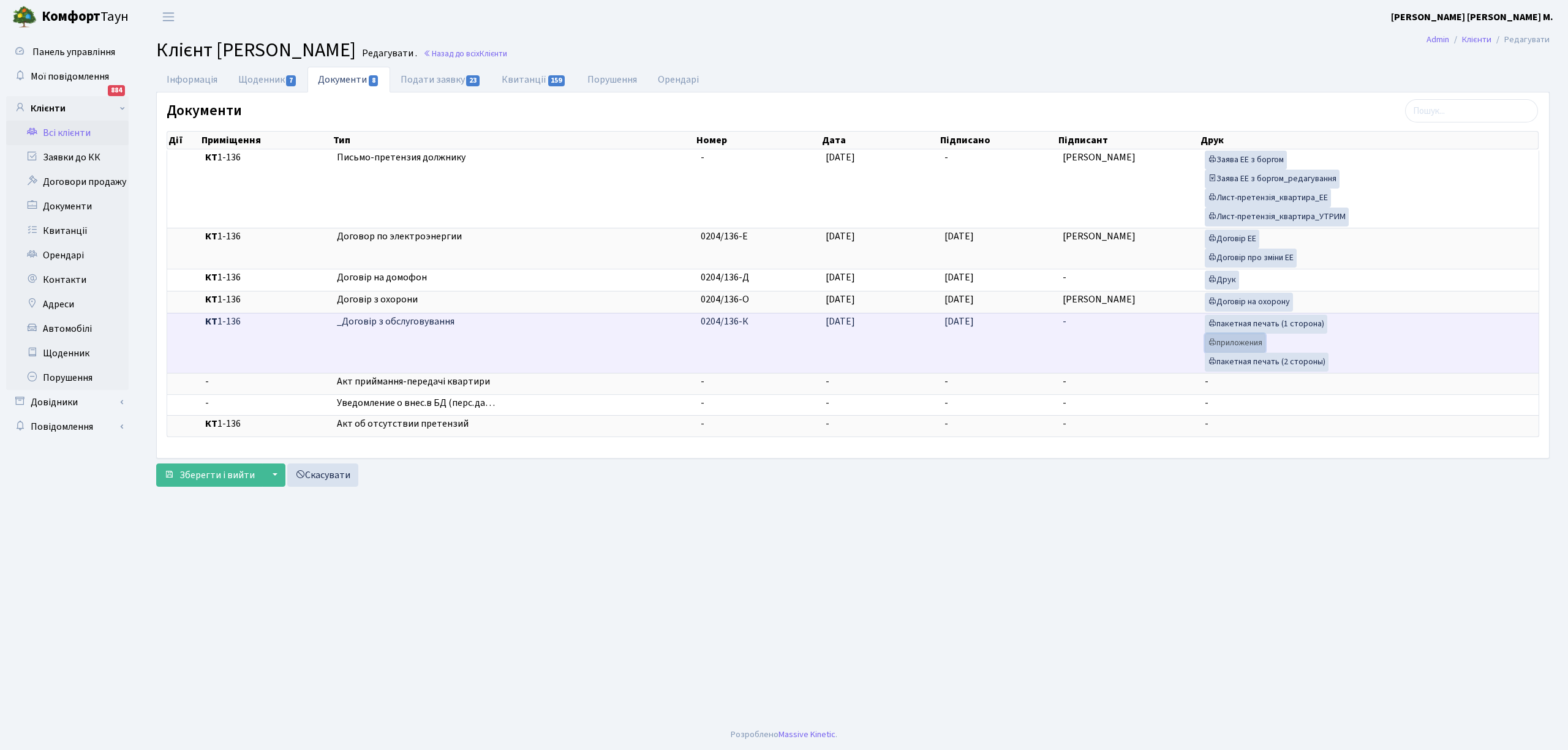
click at [1242, 351] on link "приложения" at bounding box center [1235, 344] width 61 height 19
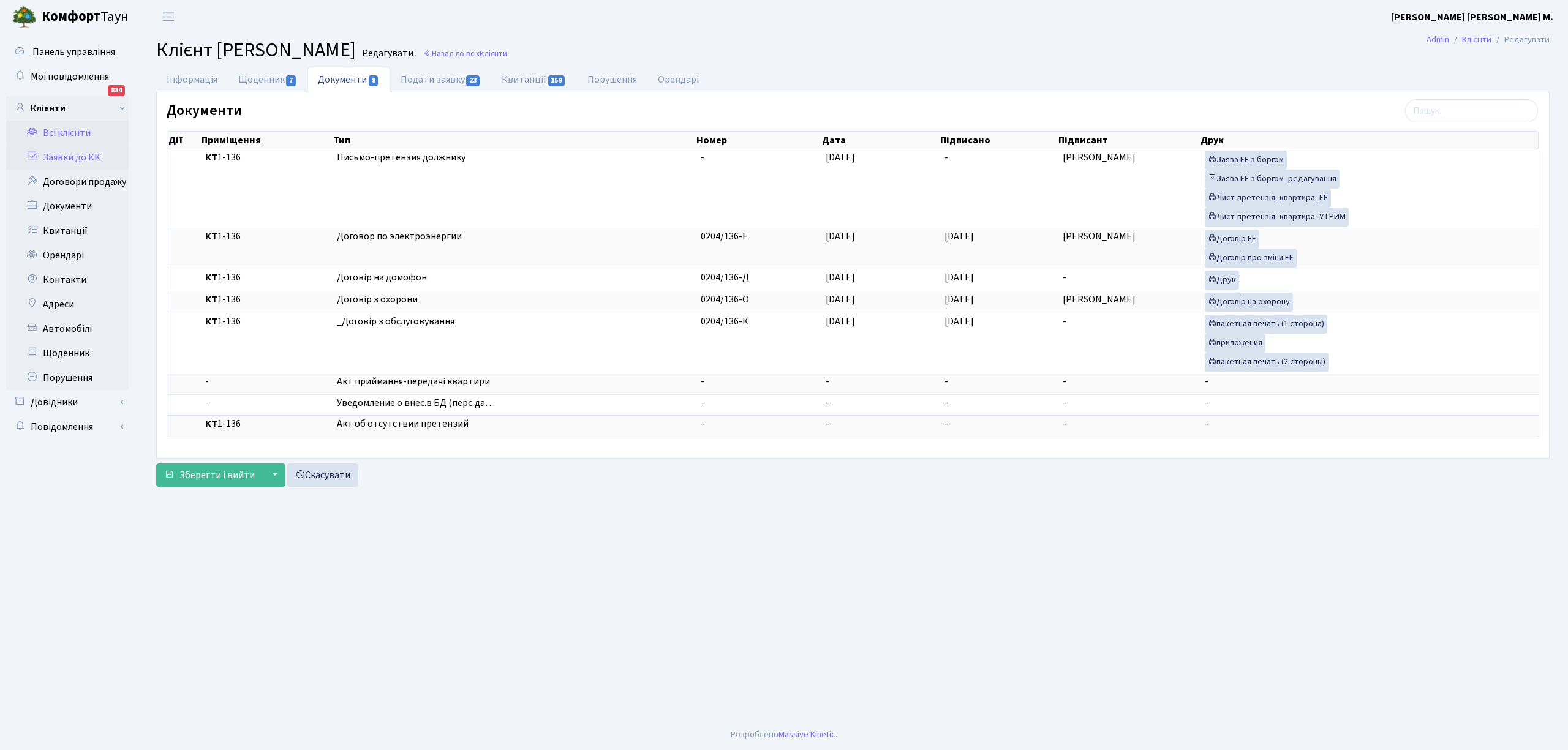
click at [47, 158] on link "Заявки до КК" at bounding box center [66, 158] width 122 height 25
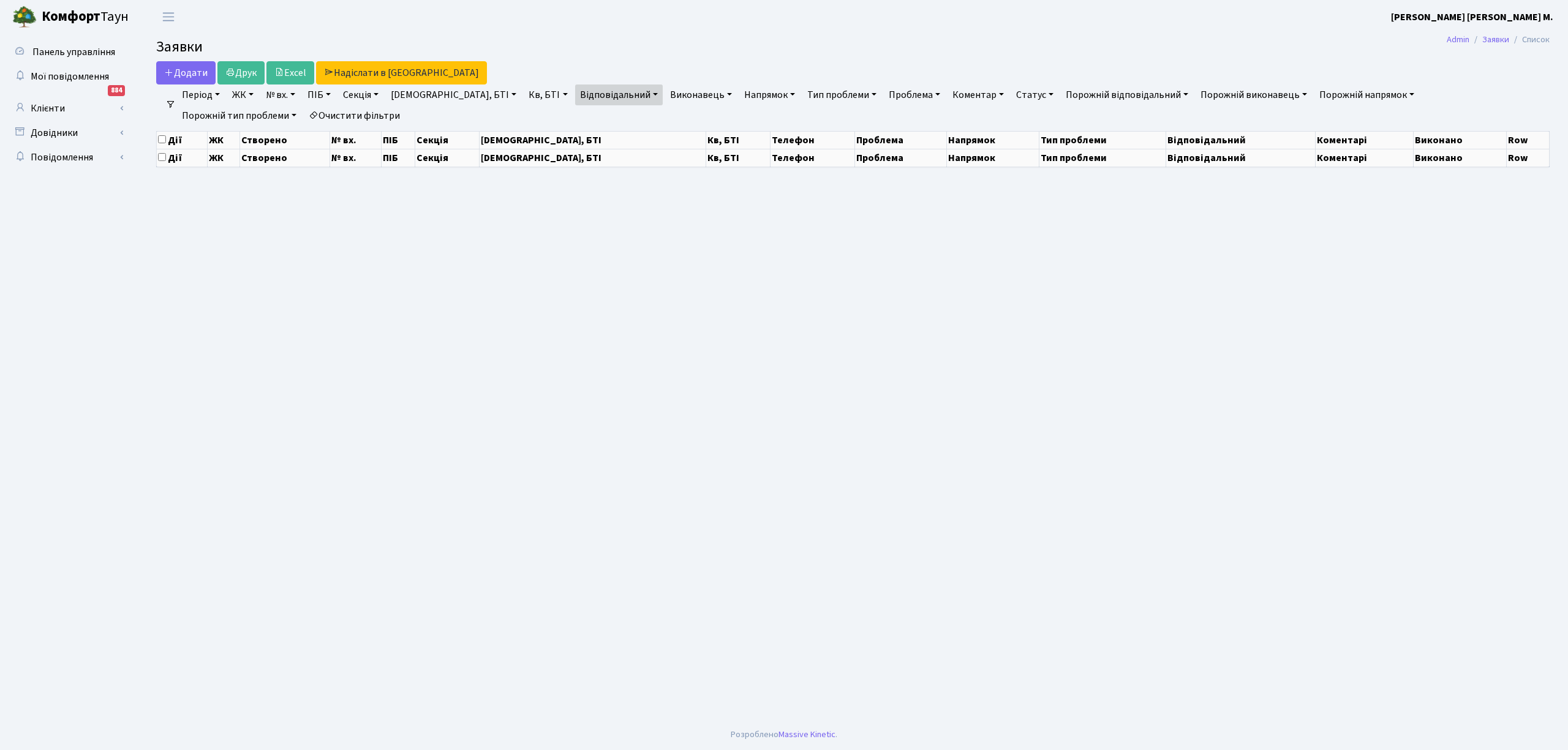
select select "25"
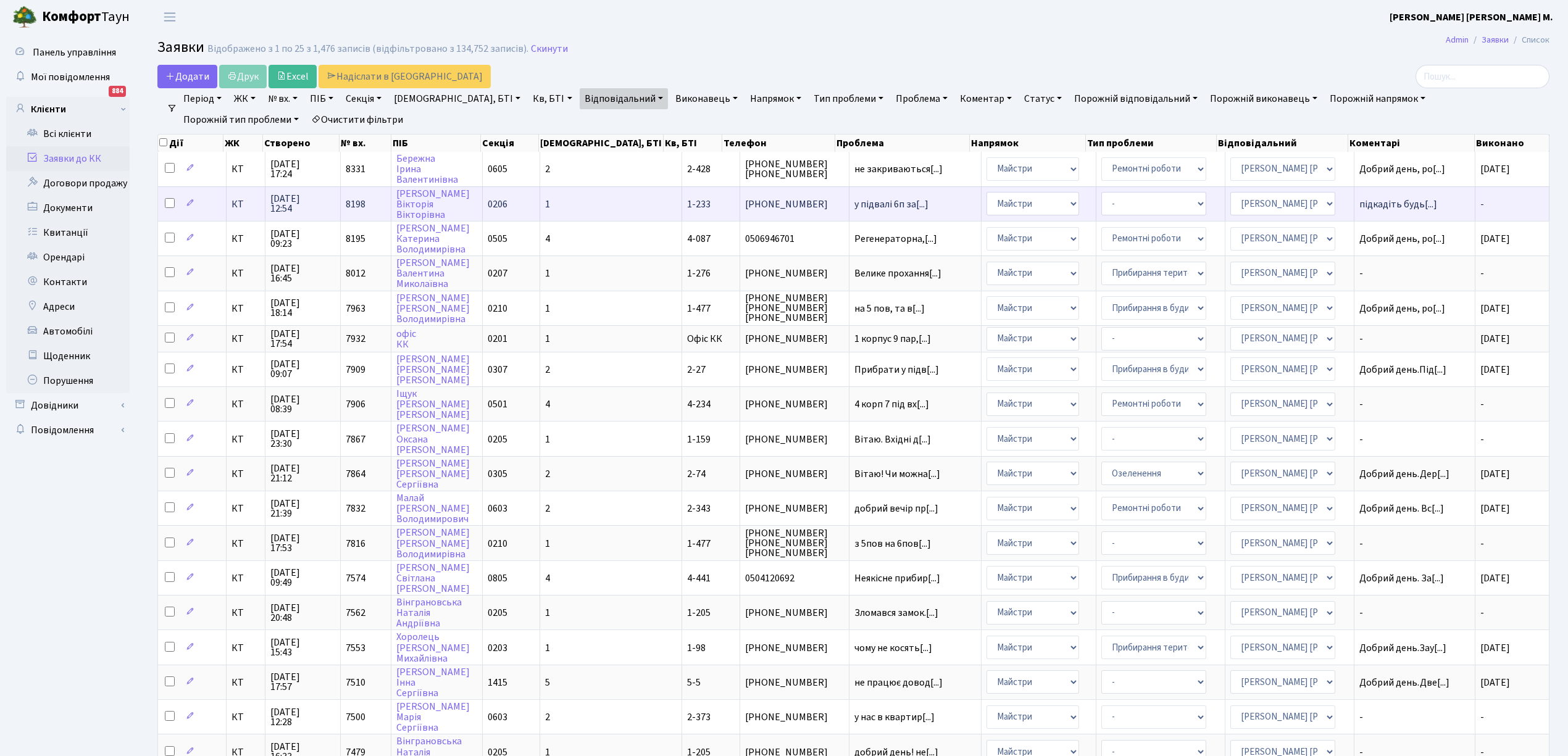
click at [594, 205] on td "1" at bounding box center [611, 204] width 142 height 34
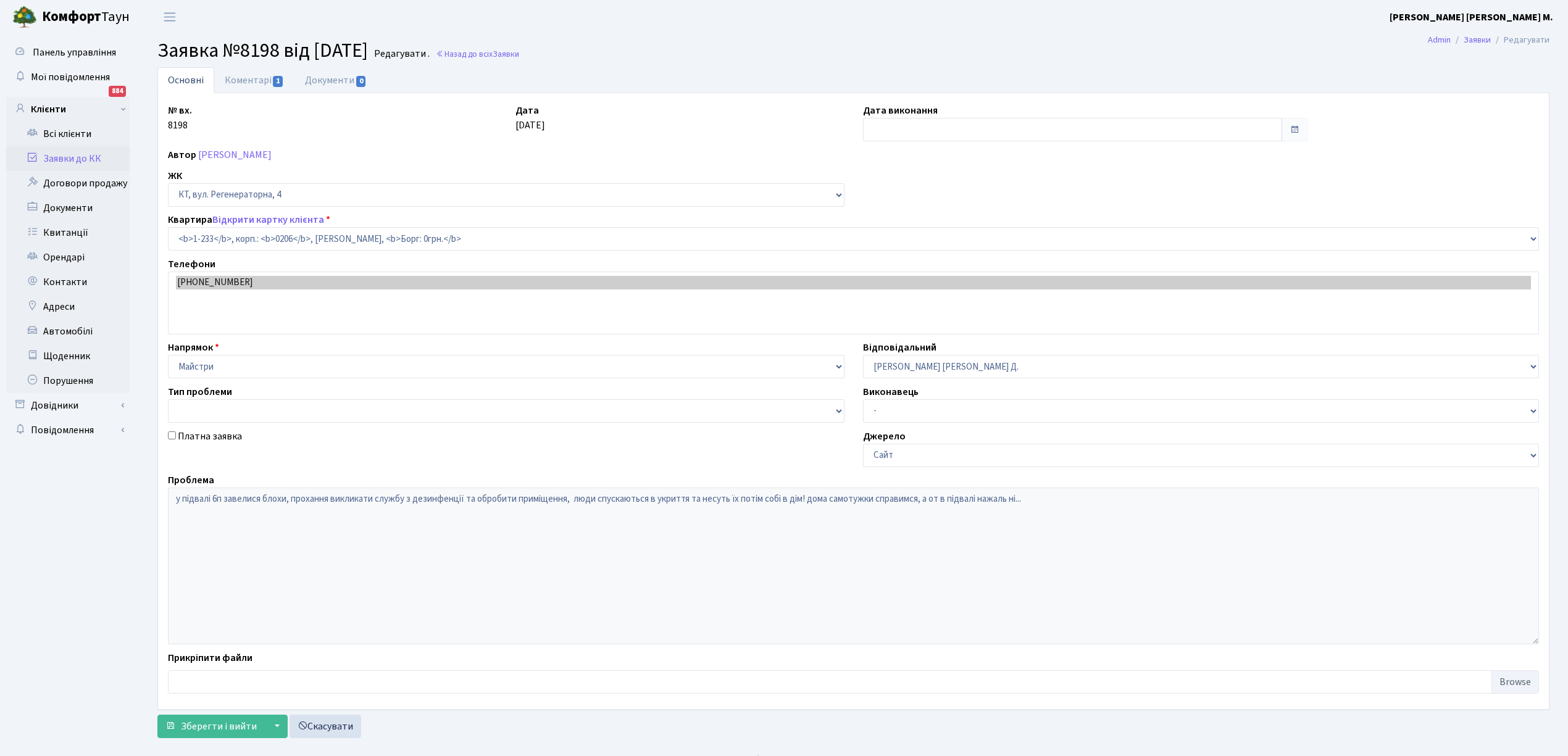
select select "233"
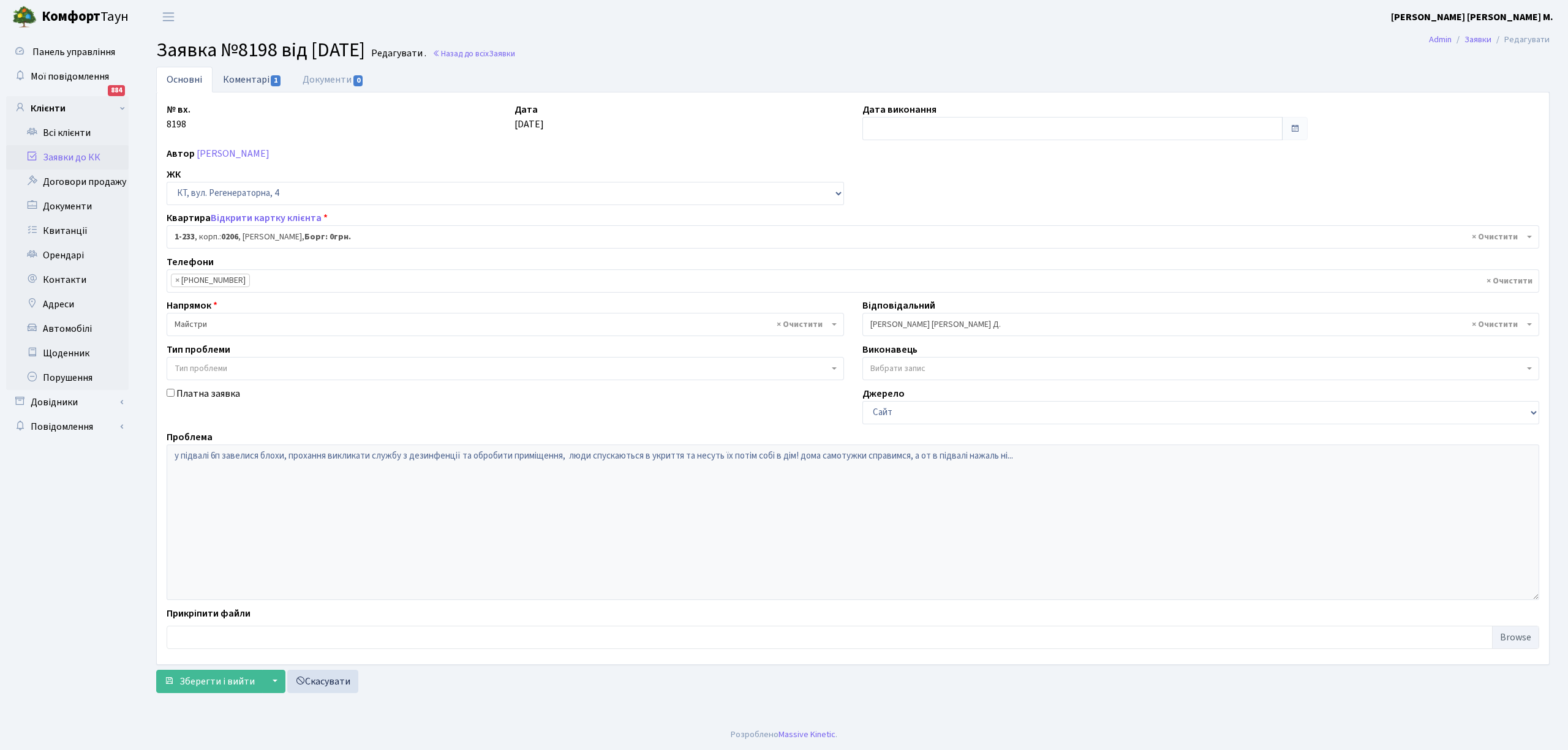
click at [239, 77] on link "Коментарі 1" at bounding box center [252, 79] width 80 height 25
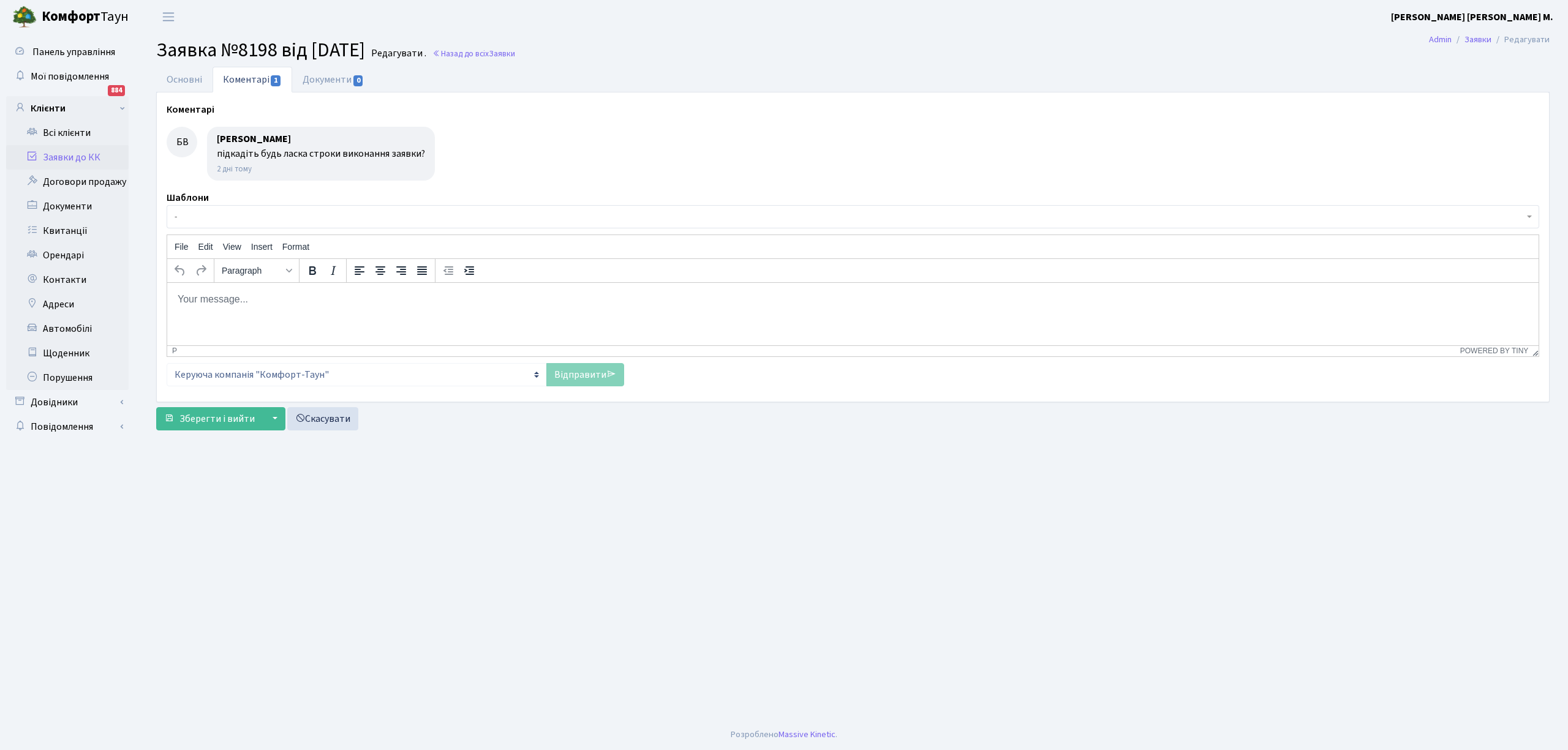
click at [197, 294] on body "Rich Text Area. Press ALT-0 for help." at bounding box center [852, 299] width 1352 height 13
click at [67, 158] on link "Заявки до КК" at bounding box center [66, 158] width 122 height 25
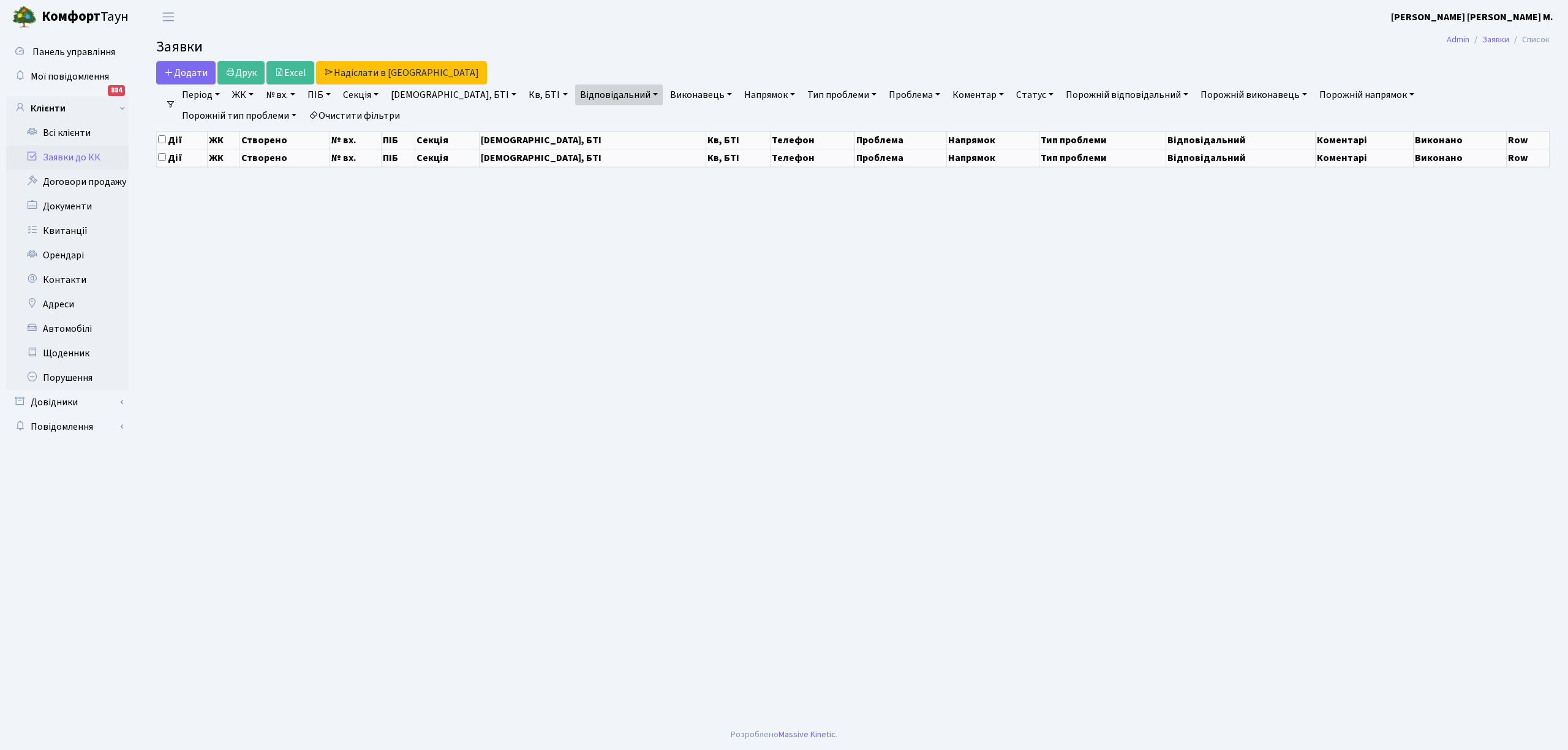
select select "25"
